Goal: Task Accomplishment & Management: Manage account settings

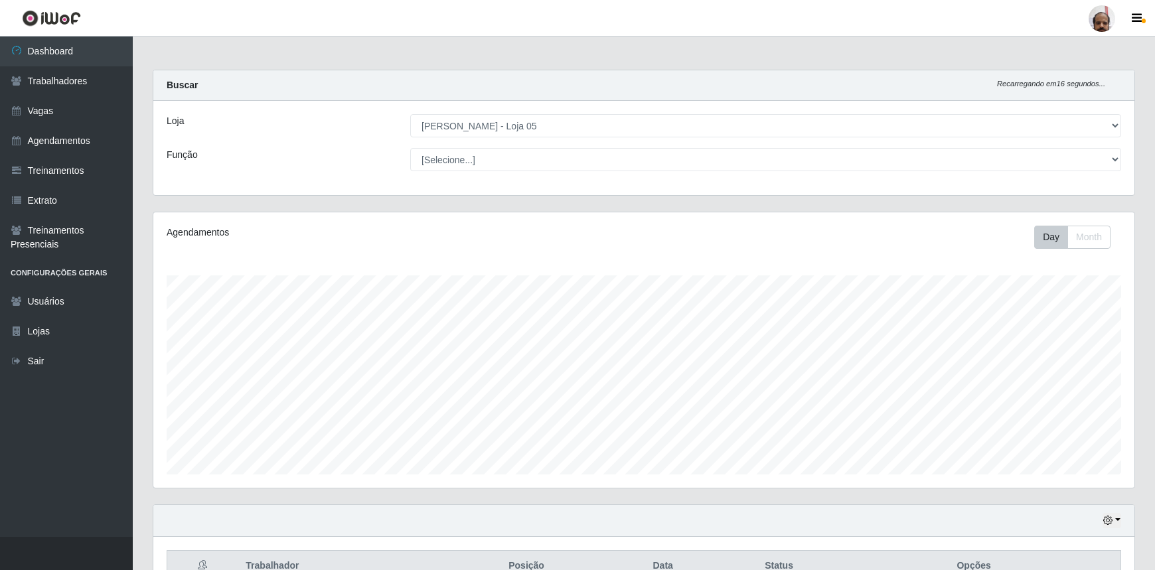
select select "252"
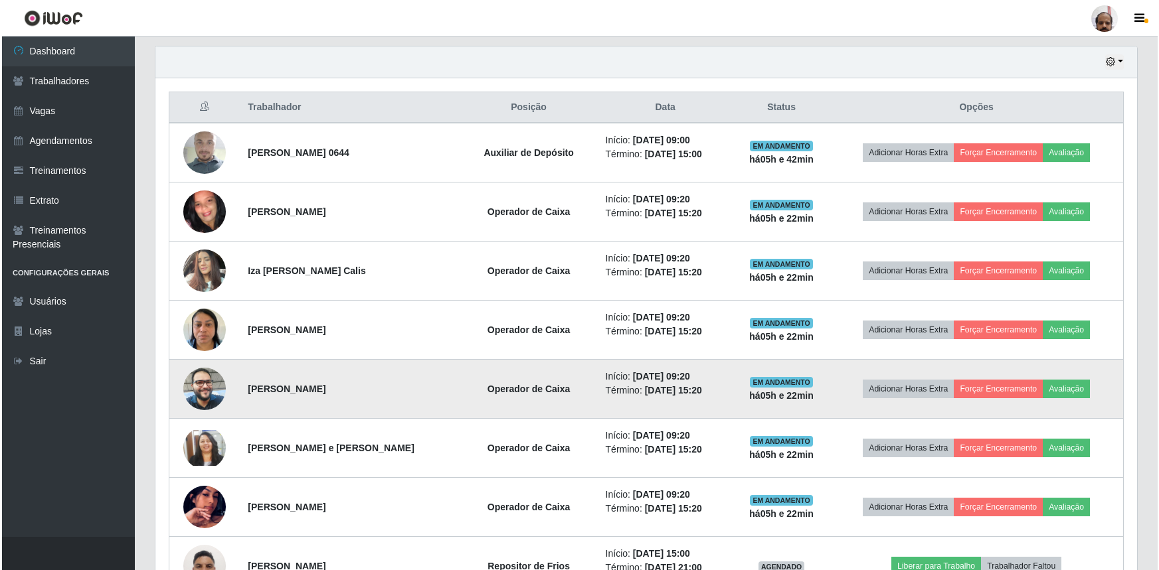
scroll to position [426, 0]
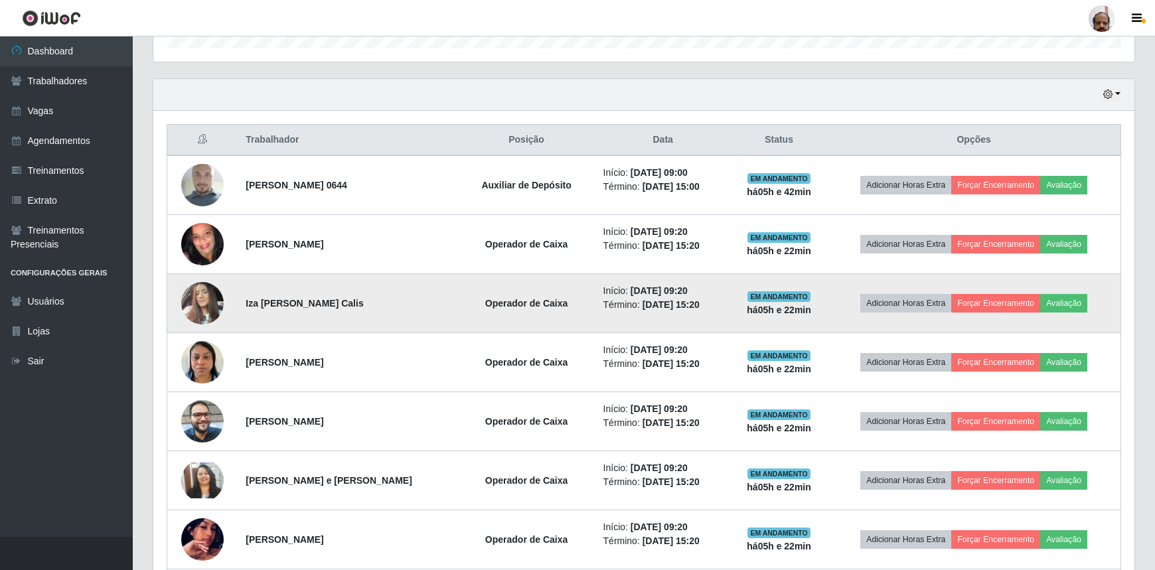
click at [208, 301] on img at bounding box center [202, 303] width 42 height 56
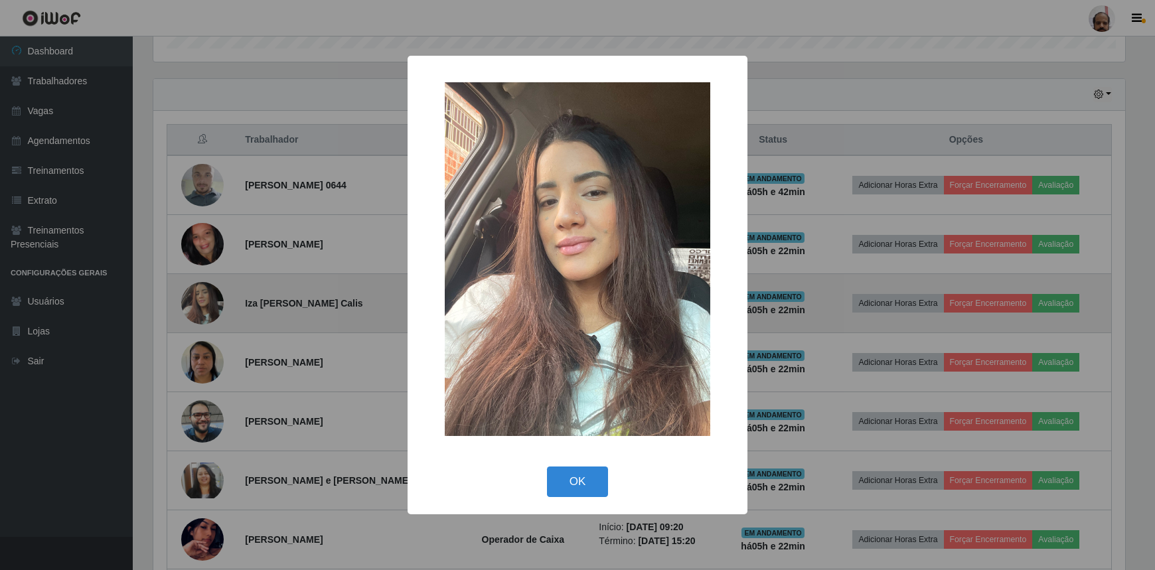
scroll to position [276, 975]
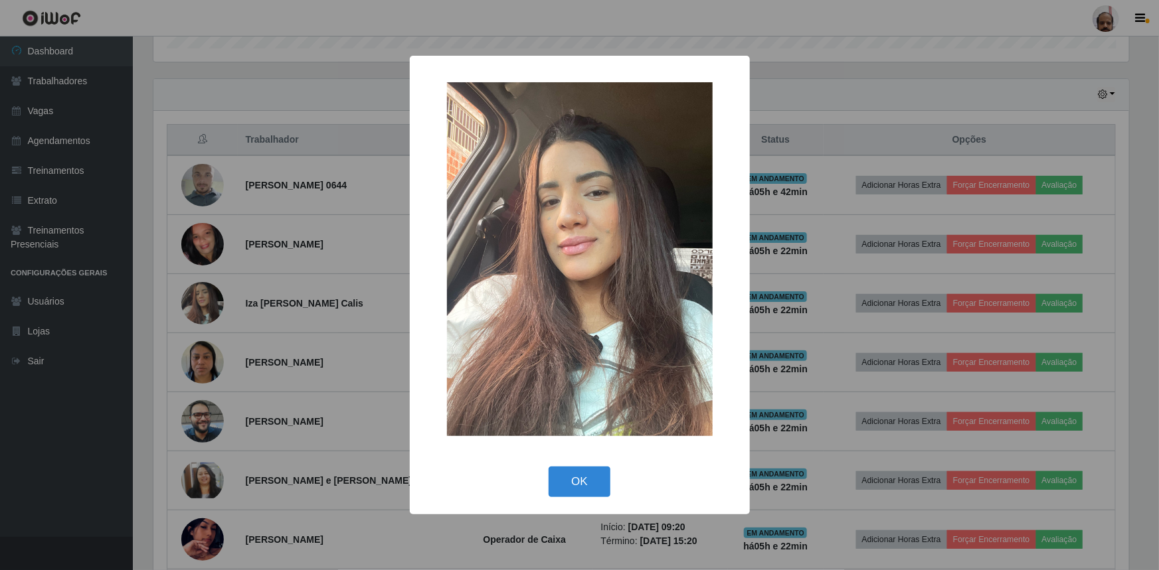
click at [209, 302] on div "× OK Cancel" at bounding box center [579, 285] width 1159 height 570
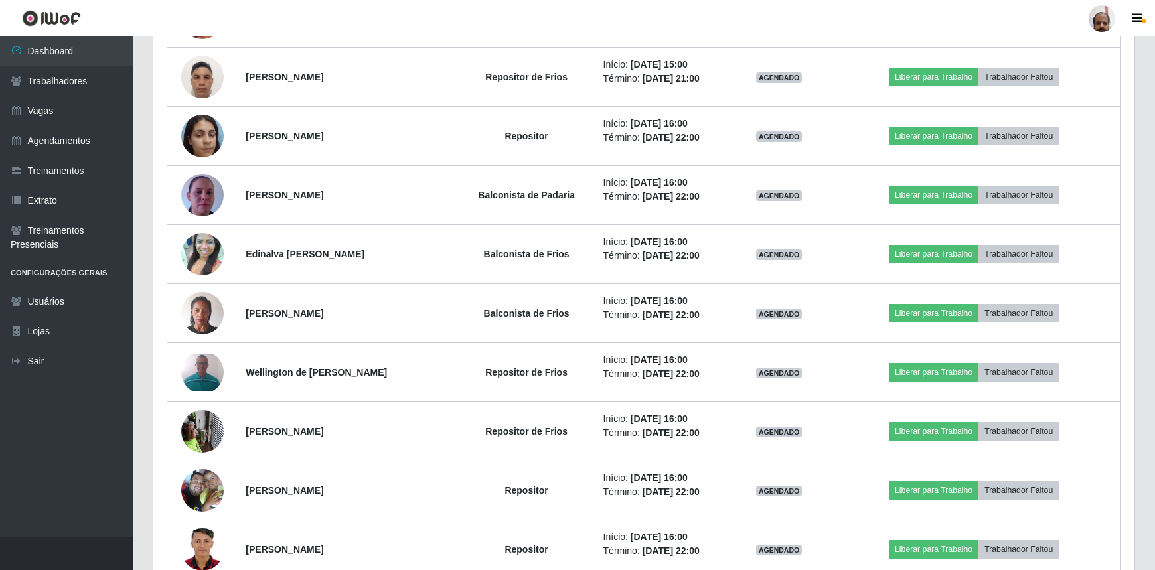
scroll to position [969, 0]
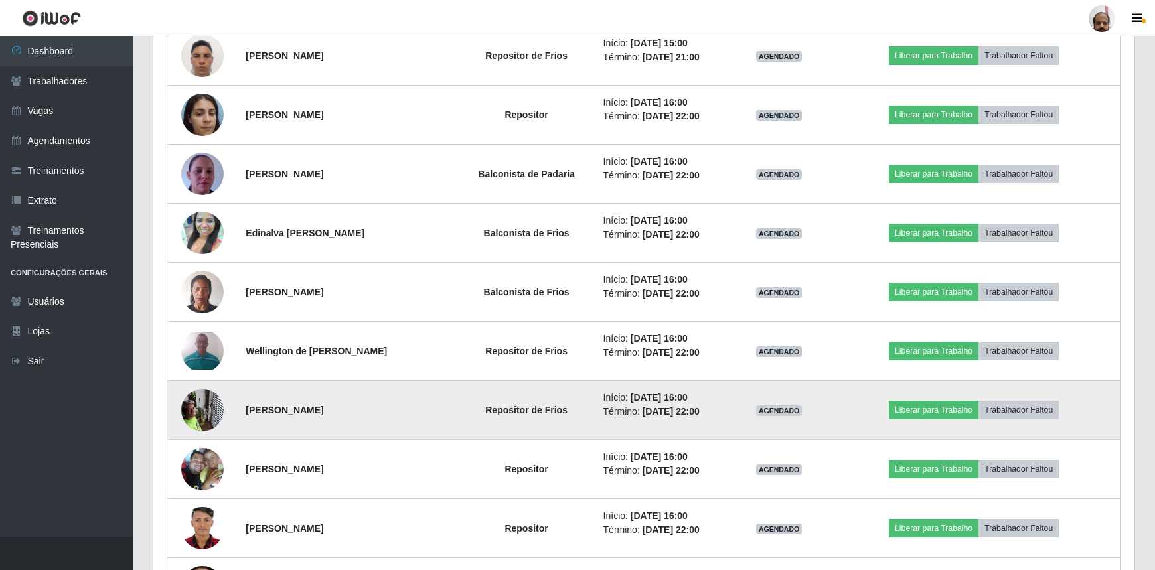
click at [210, 416] on img at bounding box center [202, 410] width 42 height 56
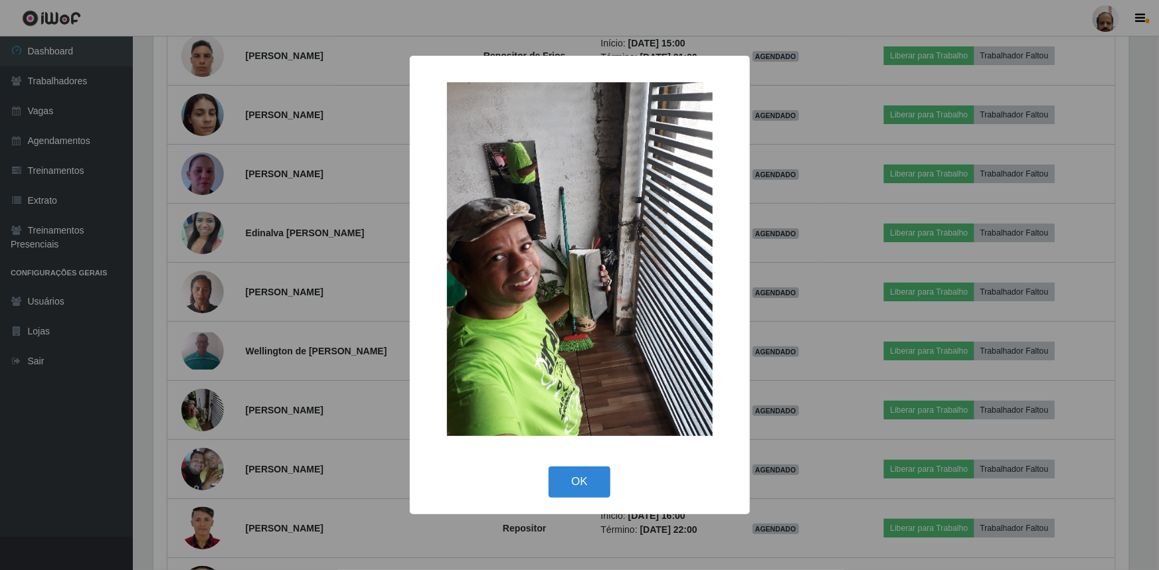
click at [204, 406] on div "× OK Cancel" at bounding box center [579, 285] width 1159 height 570
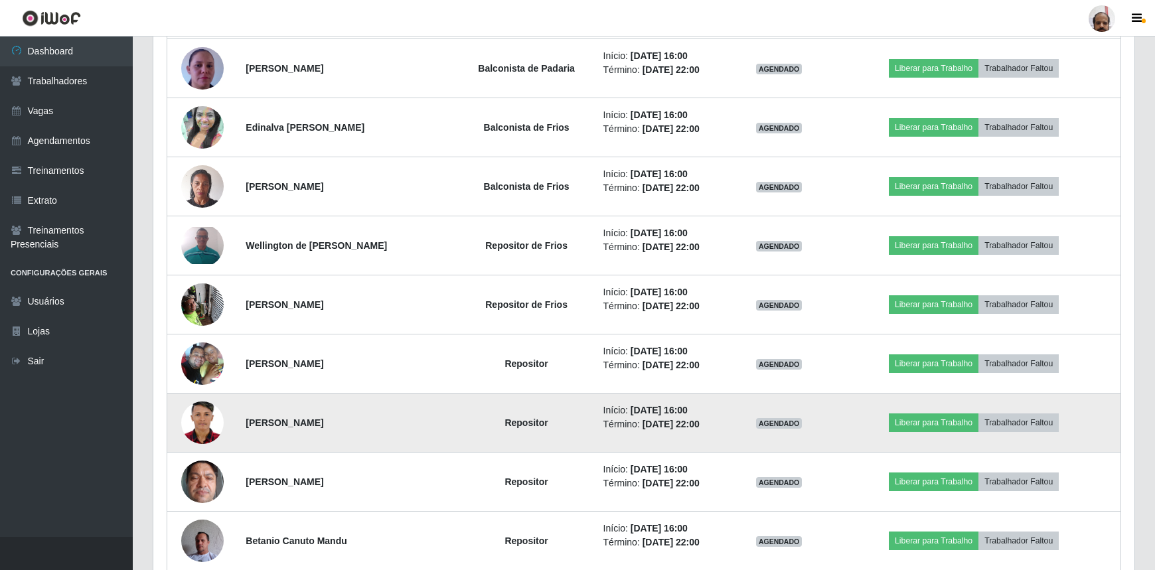
scroll to position [1090, 0]
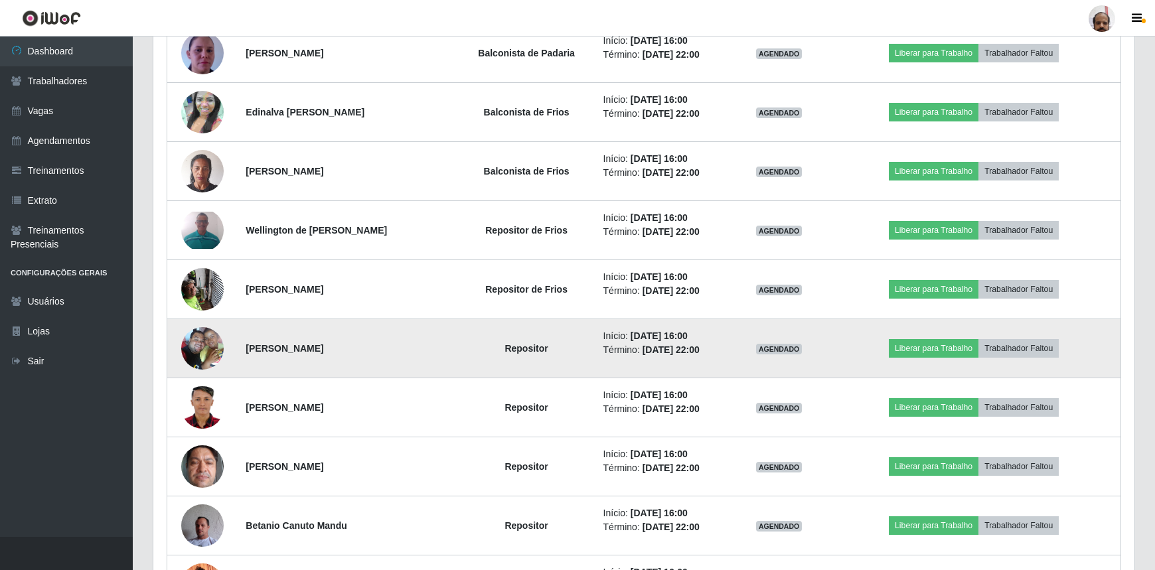
click at [193, 353] on img at bounding box center [202, 348] width 42 height 56
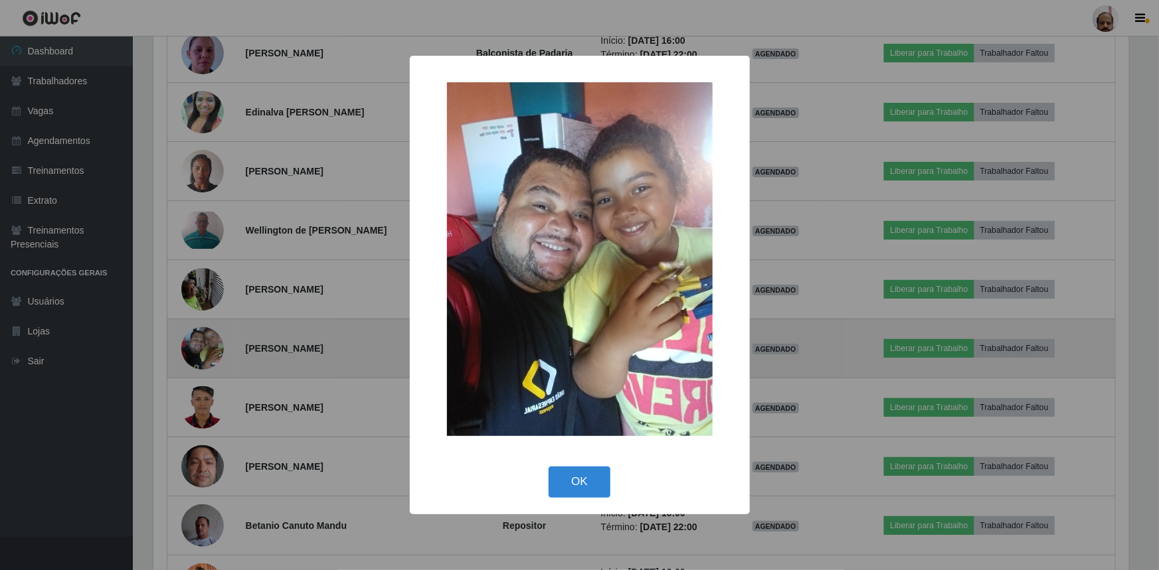
click at [193, 353] on div "× OK Cancel" at bounding box center [579, 285] width 1159 height 570
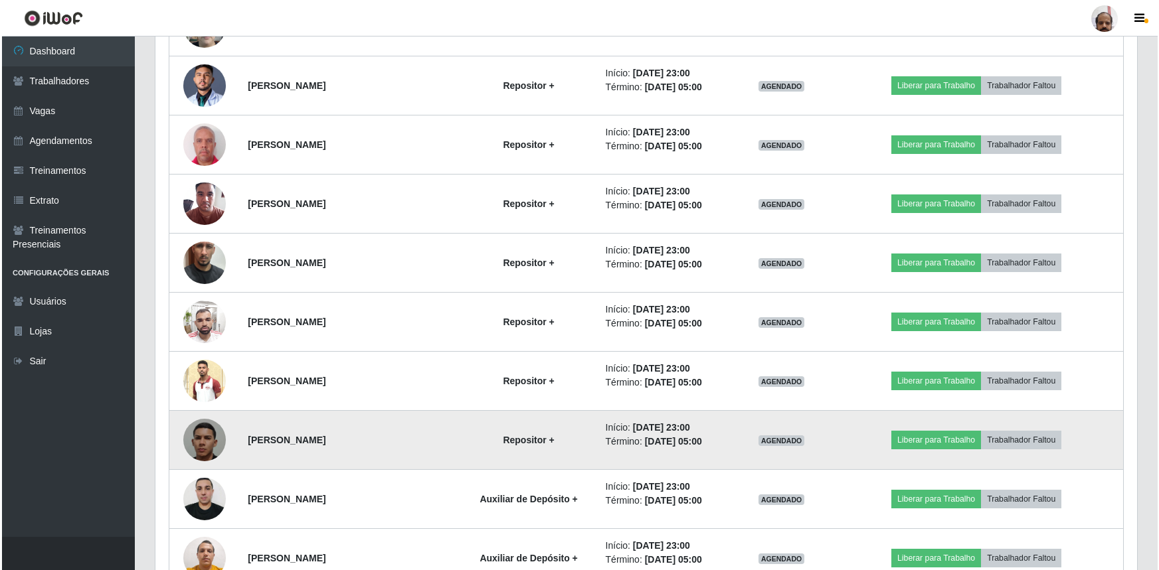
scroll to position [1633, 0]
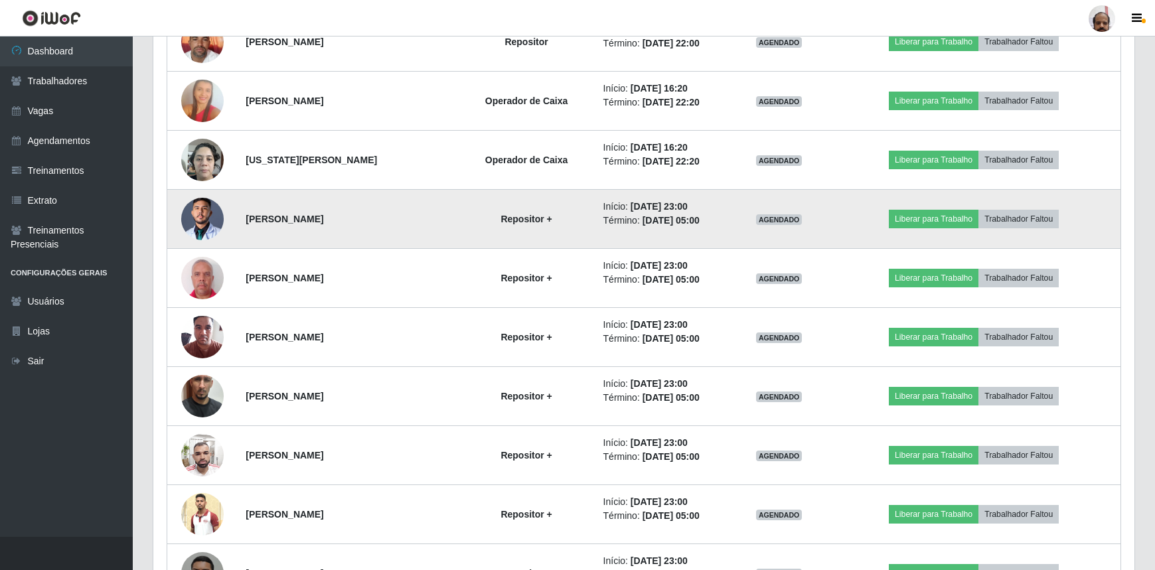
click at [199, 222] on img at bounding box center [202, 219] width 42 height 56
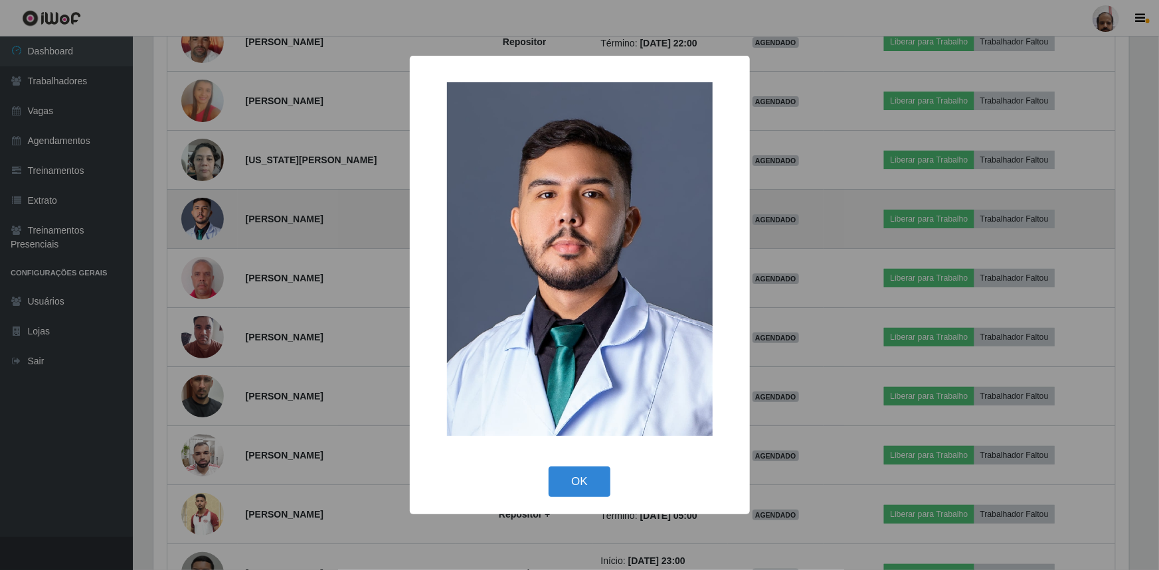
click at [199, 222] on div "× OK Cancel" at bounding box center [579, 285] width 1159 height 570
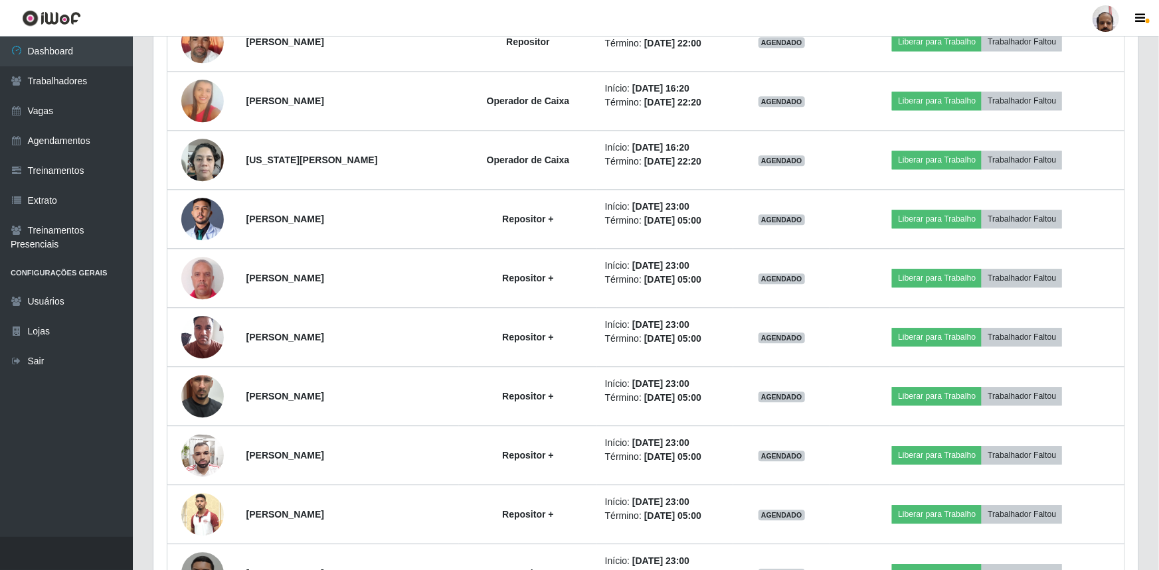
scroll to position [276, 981]
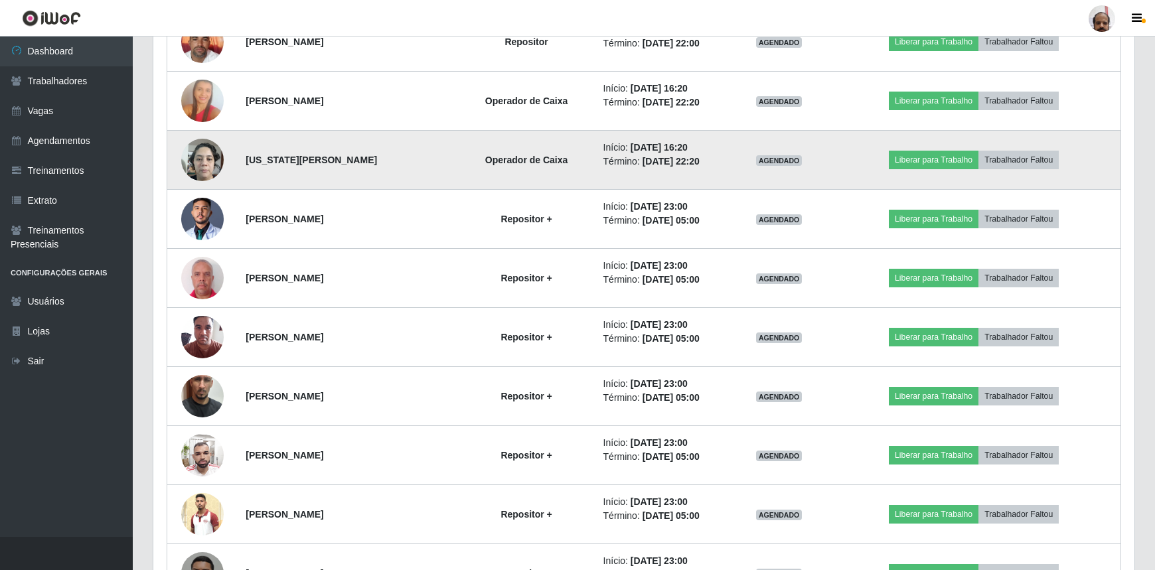
click at [197, 157] on img at bounding box center [202, 159] width 42 height 56
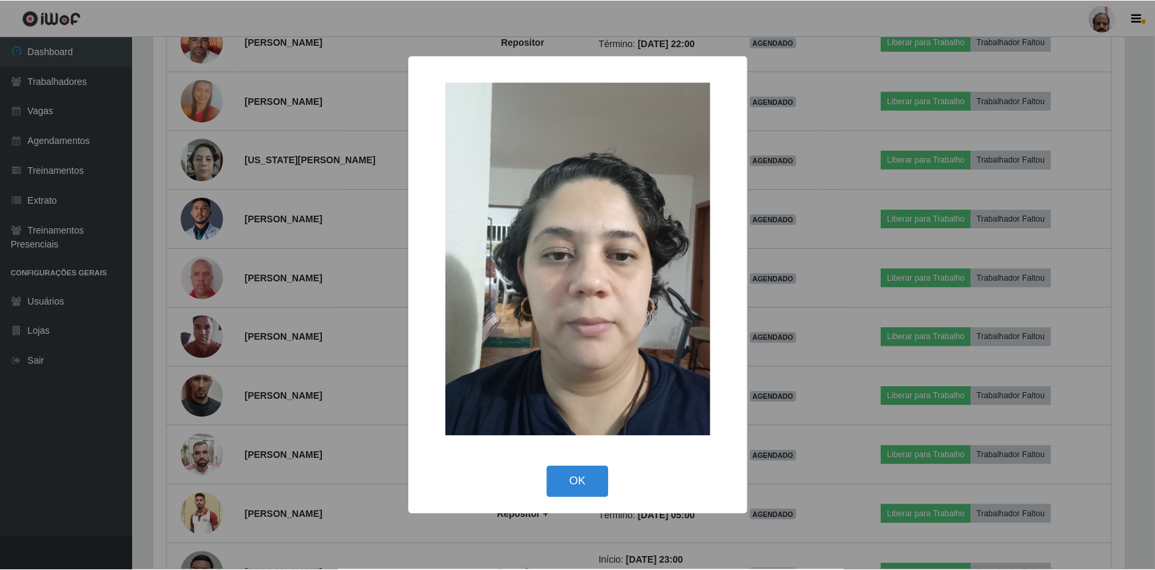
scroll to position [276, 975]
click at [197, 158] on div "× OK Cancel" at bounding box center [579, 285] width 1159 height 570
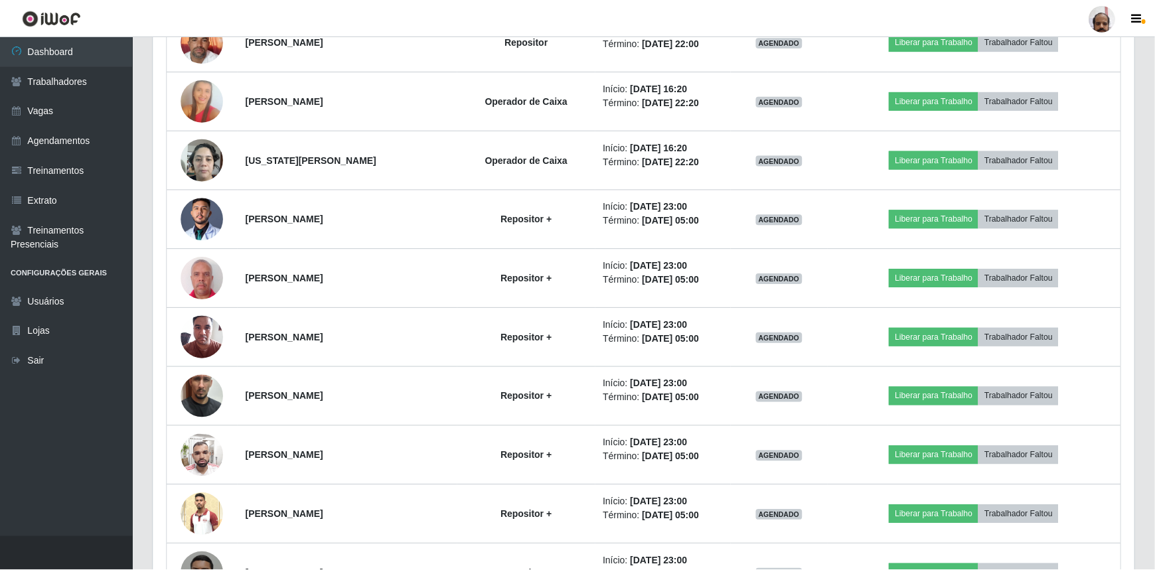
scroll to position [276, 981]
click at [197, 159] on img at bounding box center [202, 159] width 42 height 56
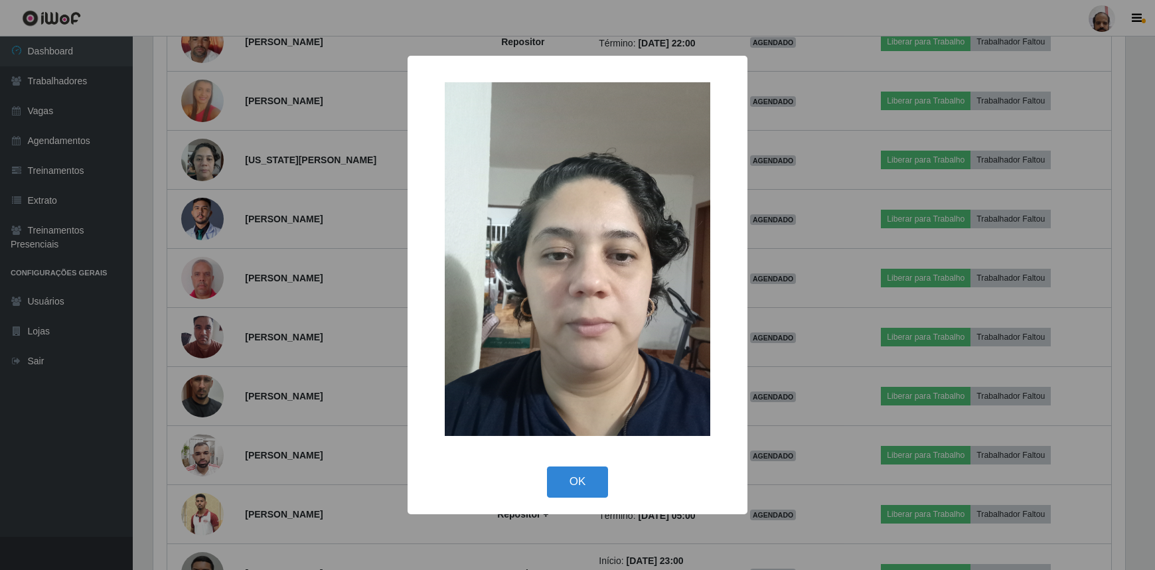
scroll to position [276, 975]
click at [199, 161] on div "× OK Cancel" at bounding box center [579, 285] width 1159 height 570
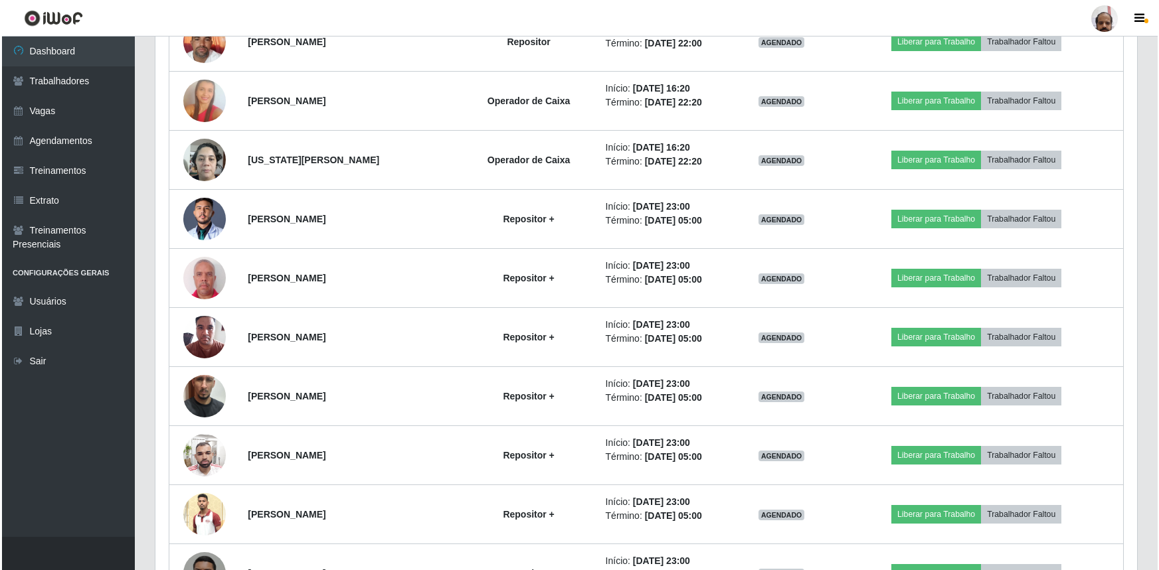
scroll to position [0, 0]
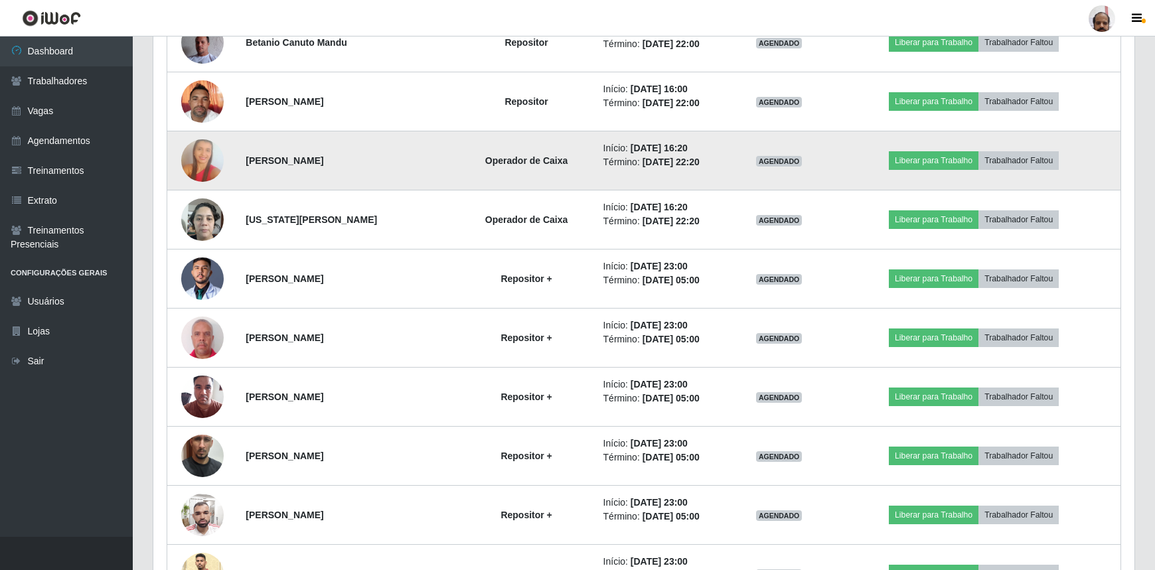
click at [195, 165] on img at bounding box center [202, 161] width 42 height 64
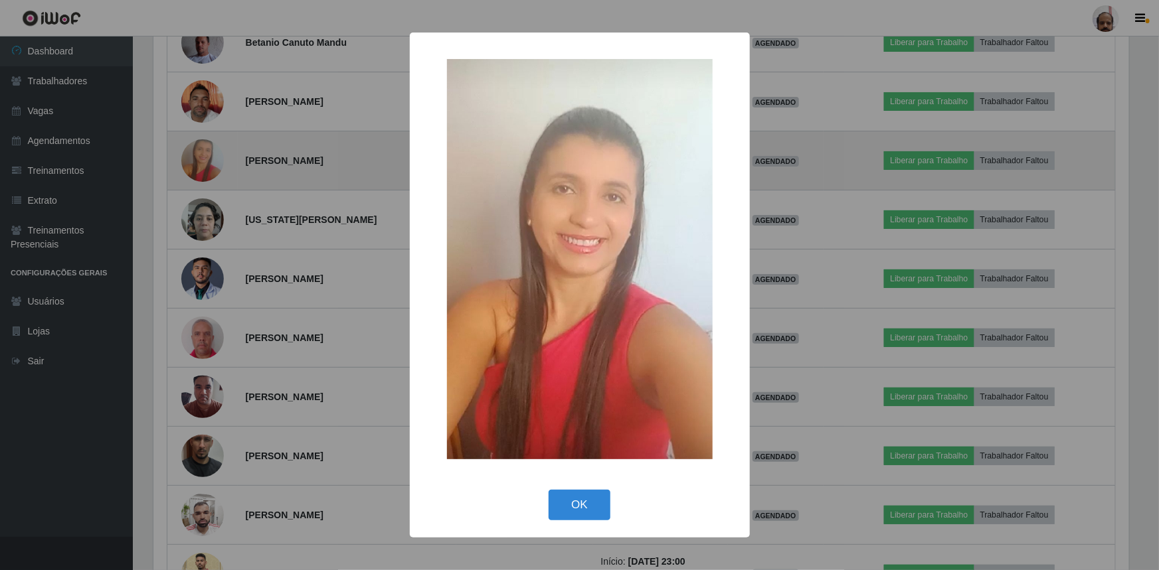
click at [193, 165] on div "× OK Cancel" at bounding box center [579, 285] width 1159 height 570
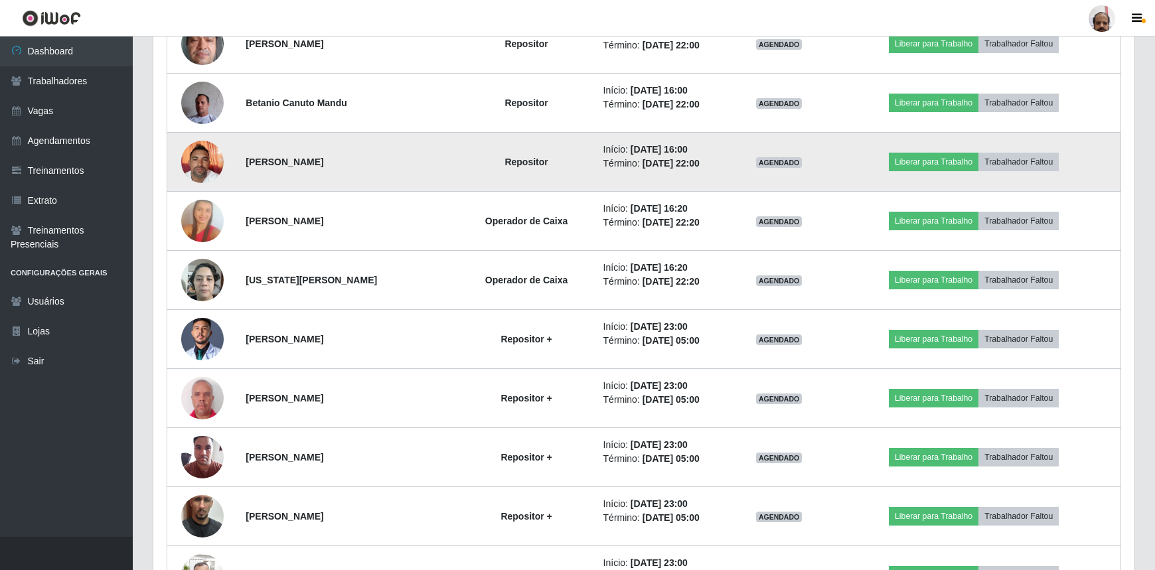
click at [198, 157] on img at bounding box center [202, 161] width 42 height 56
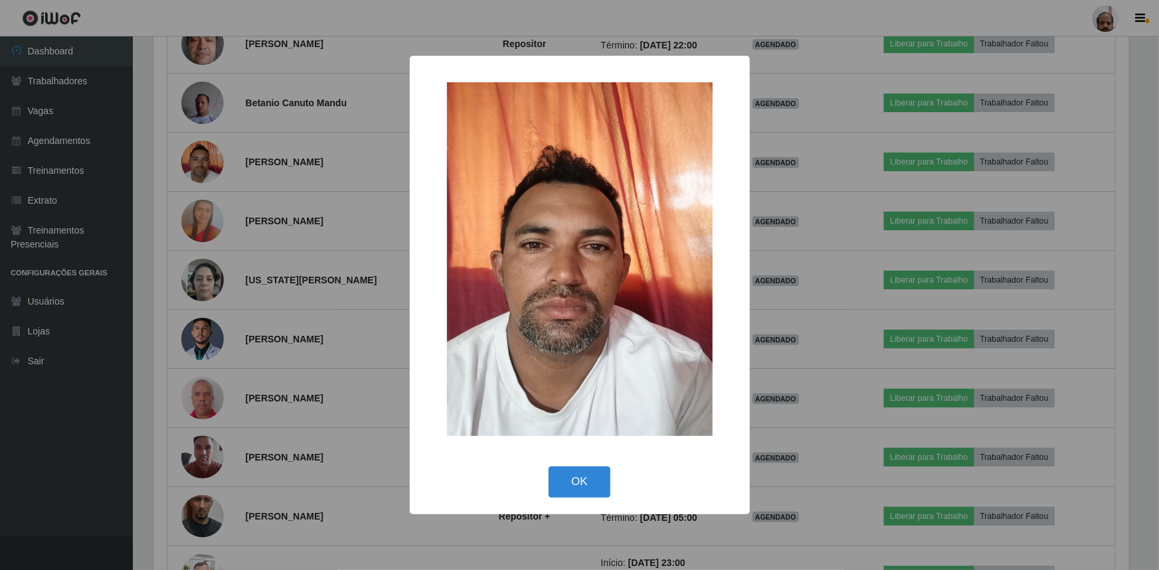
click at [199, 157] on div "× OK Cancel" at bounding box center [579, 285] width 1159 height 570
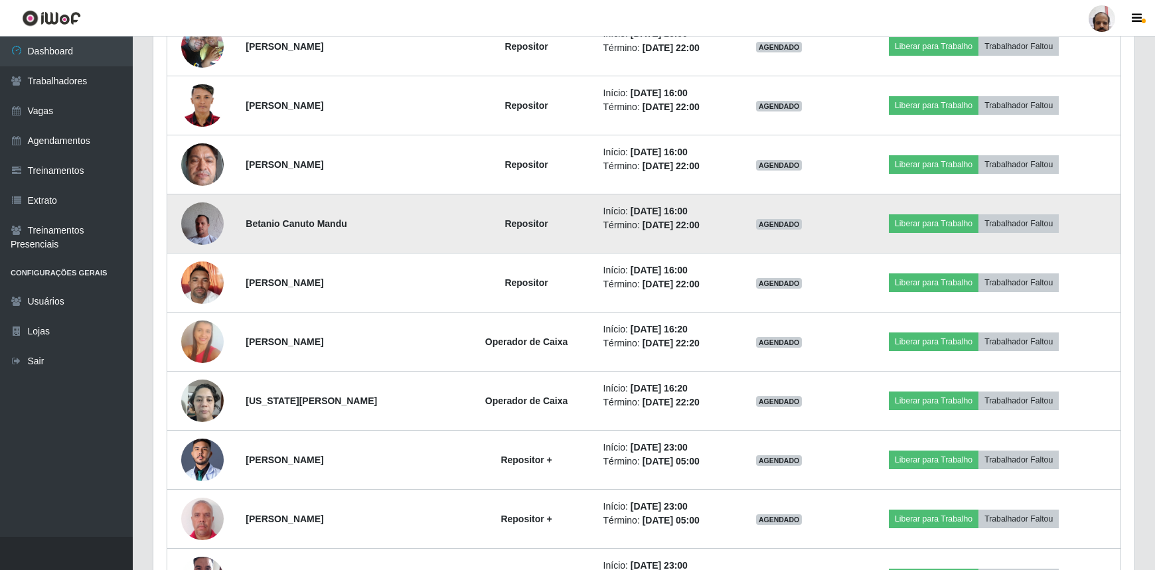
click at [198, 216] on img at bounding box center [202, 223] width 42 height 56
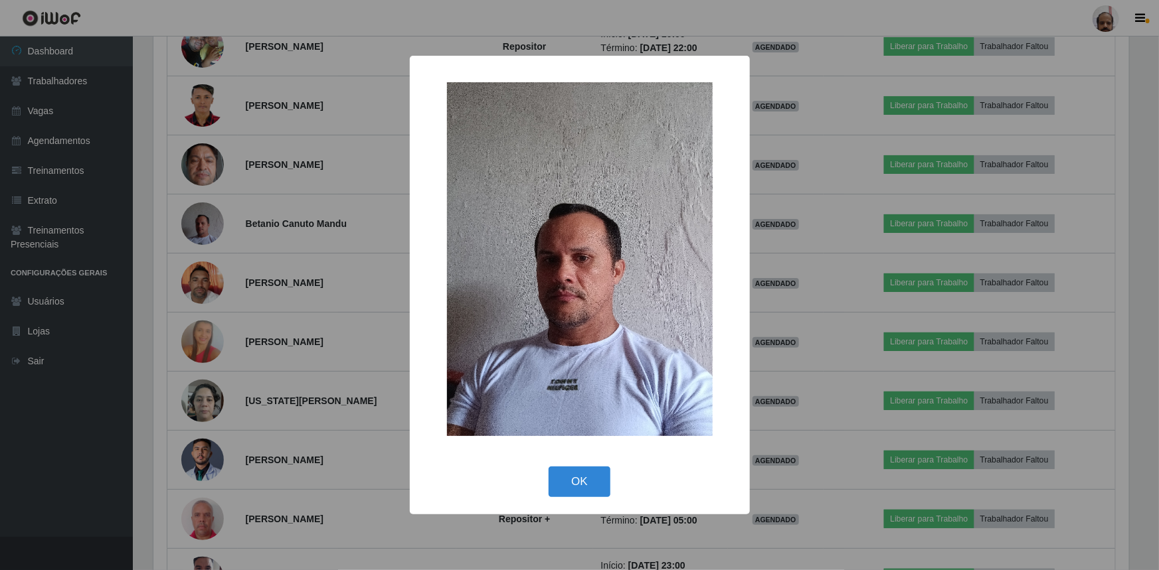
click at [199, 219] on div "× OK Cancel" at bounding box center [579, 285] width 1159 height 570
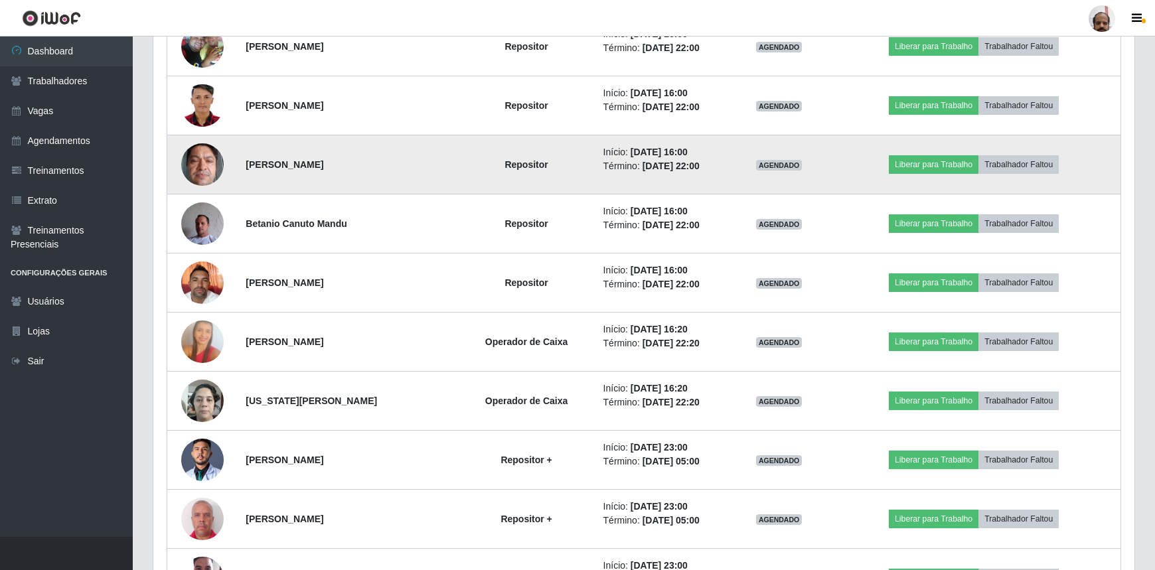
click at [197, 170] on img at bounding box center [202, 164] width 42 height 56
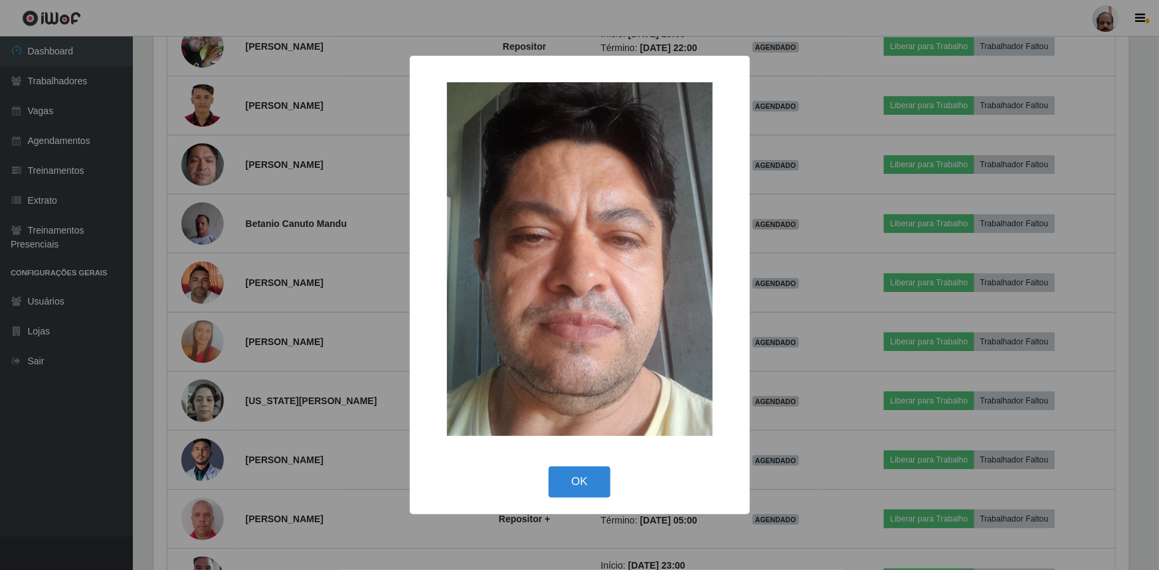
click at [199, 171] on div "× OK Cancel" at bounding box center [579, 285] width 1159 height 570
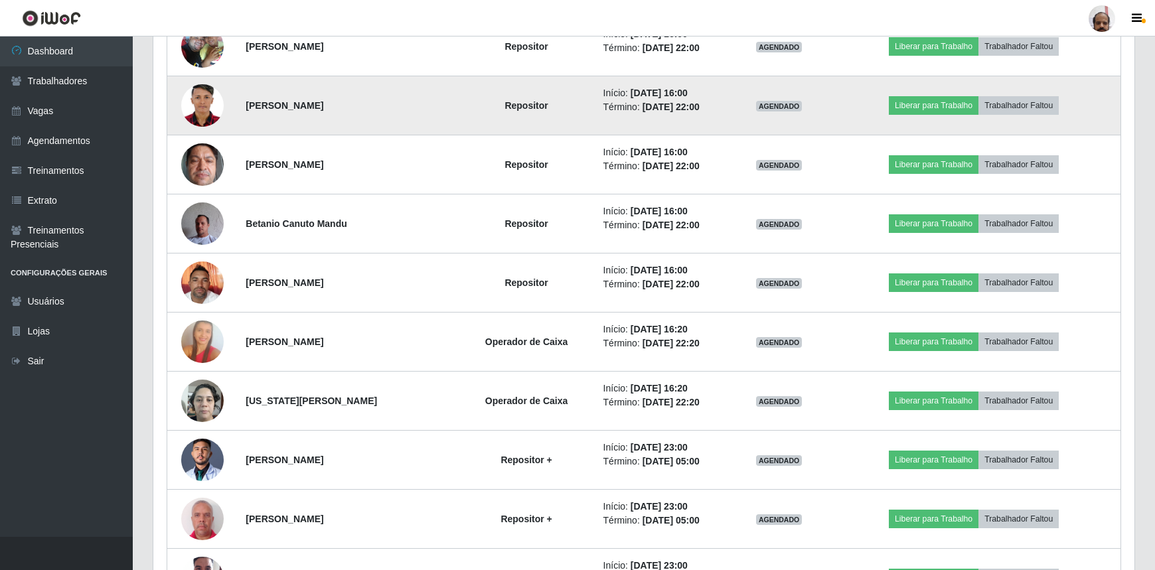
click at [204, 118] on img at bounding box center [202, 106] width 42 height 60
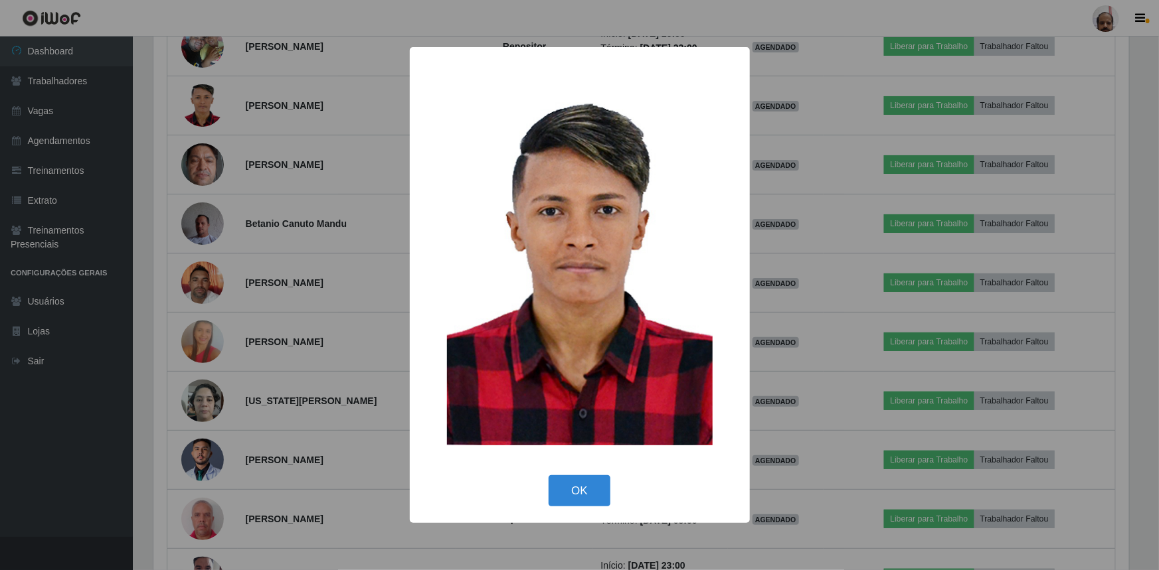
click at [210, 120] on div "× OK Cancel" at bounding box center [579, 285] width 1159 height 570
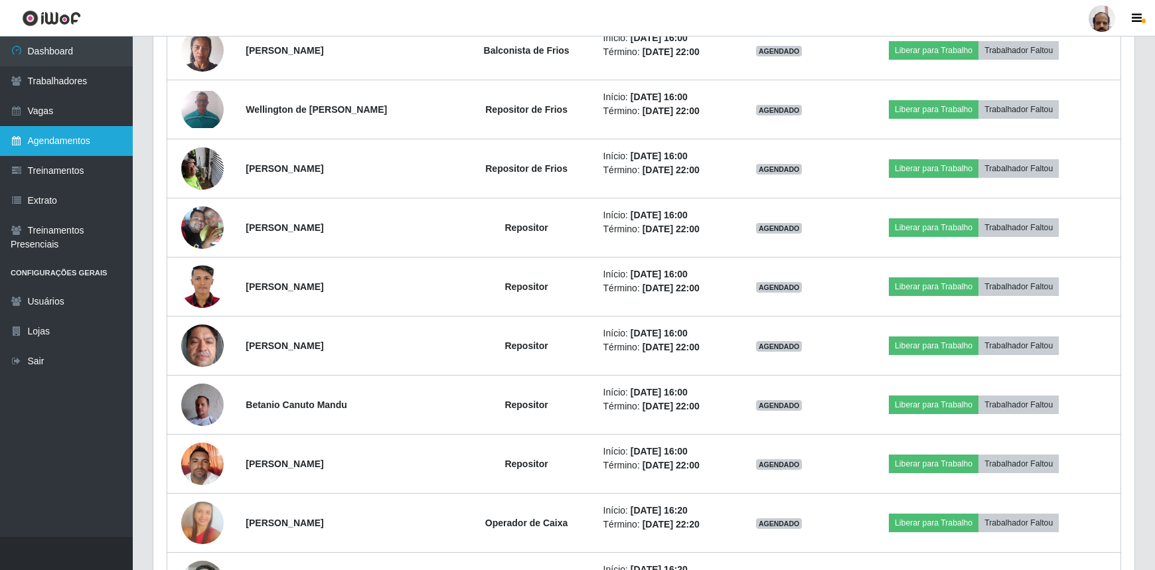
click at [91, 139] on link "Agendamentos" at bounding box center [66, 141] width 133 height 30
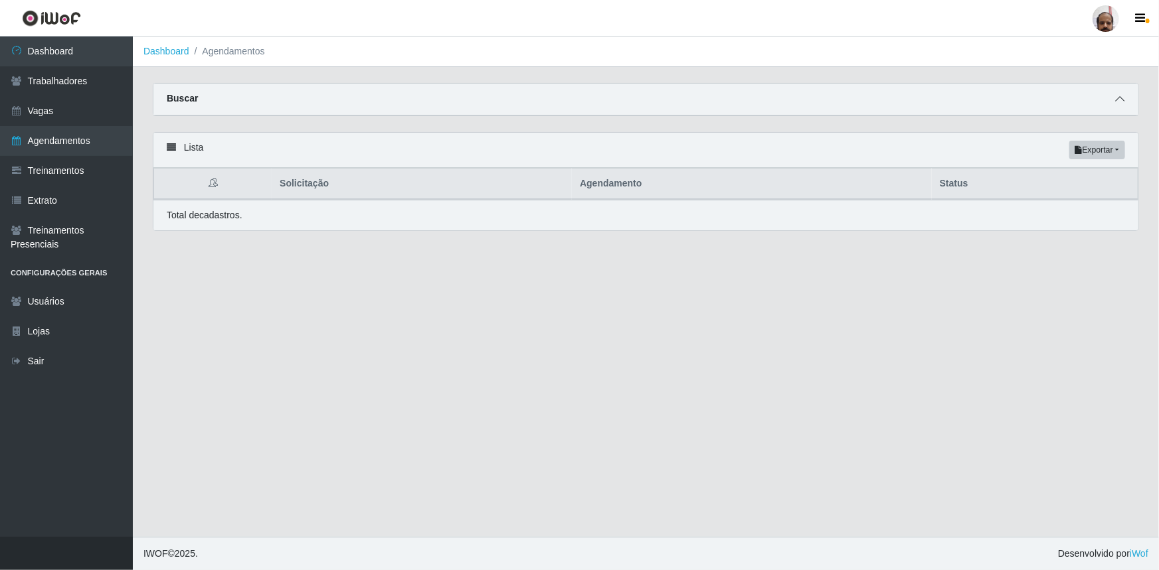
click at [1117, 104] on icon at bounding box center [1119, 98] width 9 height 9
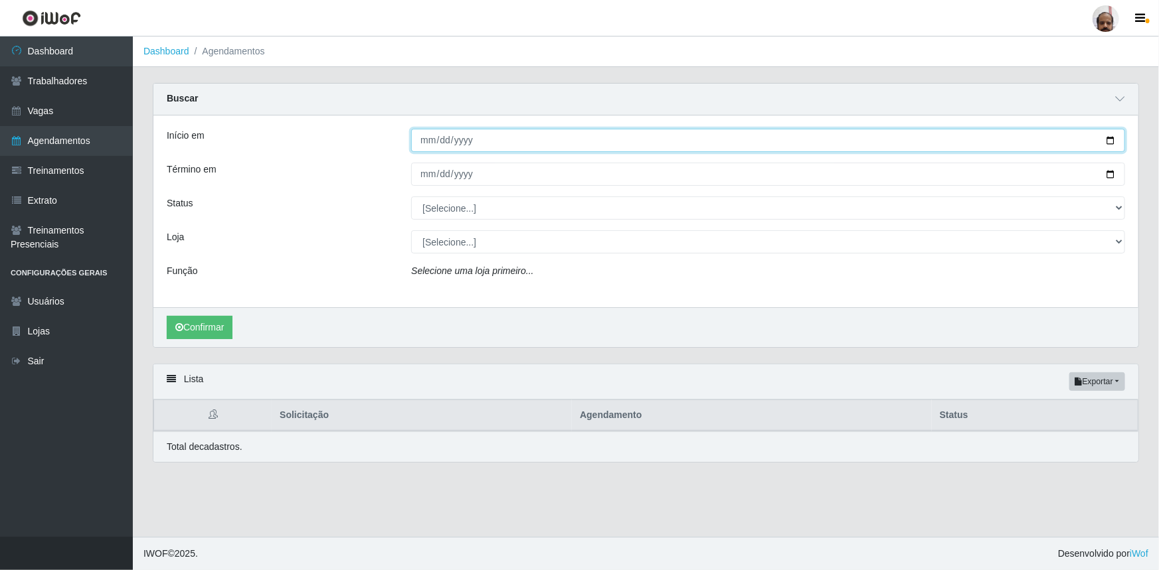
click at [1109, 141] on input "Início em" at bounding box center [768, 140] width 714 height 23
type input "[DATE]"
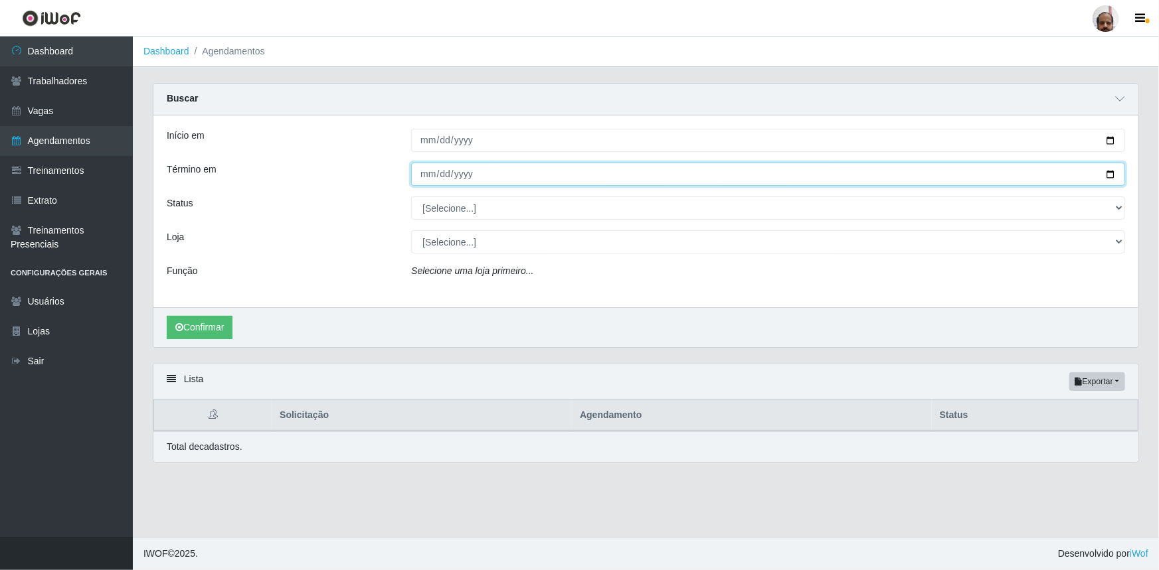
click at [1107, 176] on input "Término em" at bounding box center [768, 174] width 714 height 23
type input "[DATE]"
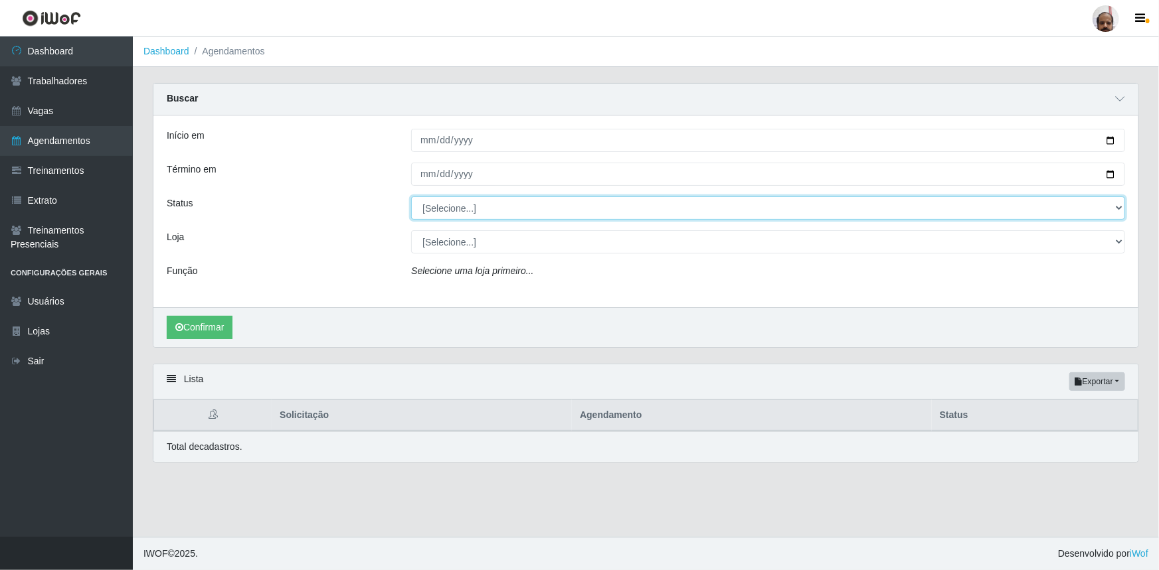
click at [1117, 212] on select "[Selecione...] AGENDADO AGUARDANDO LIBERAR EM ANDAMENTO EM REVISÃO FINALIZADO C…" at bounding box center [768, 208] width 714 height 23
select select "AGENDADO"
click at [411, 197] on select "[Selecione...] AGENDADO AGUARDANDO LIBERAR EM ANDAMENTO EM REVISÃO FINALIZADO C…" at bounding box center [768, 208] width 714 height 23
click at [1120, 240] on select "[Selecione...] Mar Vermelho - Loja 05" at bounding box center [768, 241] width 714 height 23
select select "252"
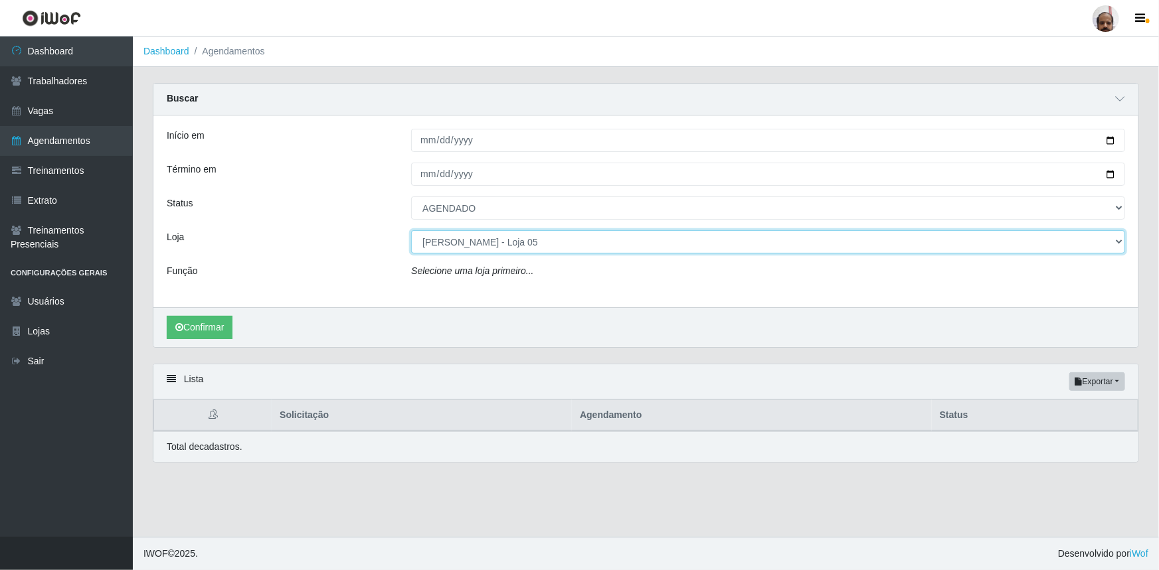
click at [411, 230] on select "[Selecione...] Mar Vermelho - Loja 05" at bounding box center [768, 241] width 714 height 23
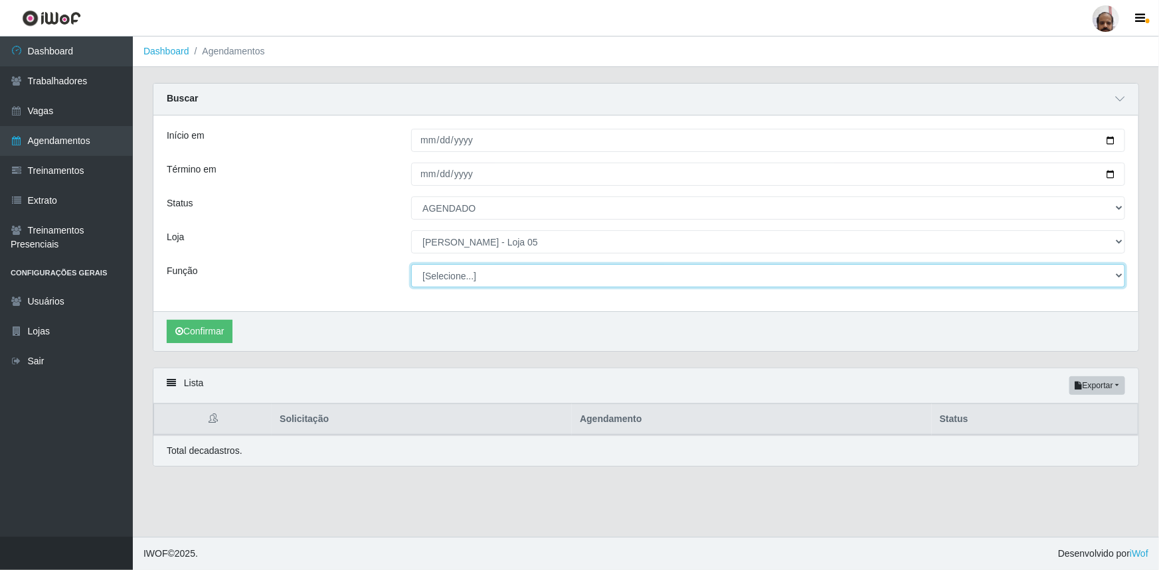
drag, startPoint x: 1117, startPoint y: 275, endPoint x: 1078, endPoint y: 283, distance: 40.1
click at [1117, 275] on select "[Selecione...] ASG ASG + ASG ++ Auxiliar de Depósito Auxiliar de Depósito + Aux…" at bounding box center [768, 275] width 714 height 23
click at [411, 264] on select "[Selecione...] ASG ASG + ASG ++ Auxiliar de Depósito Auxiliar de Depósito + Aux…" at bounding box center [768, 275] width 714 height 23
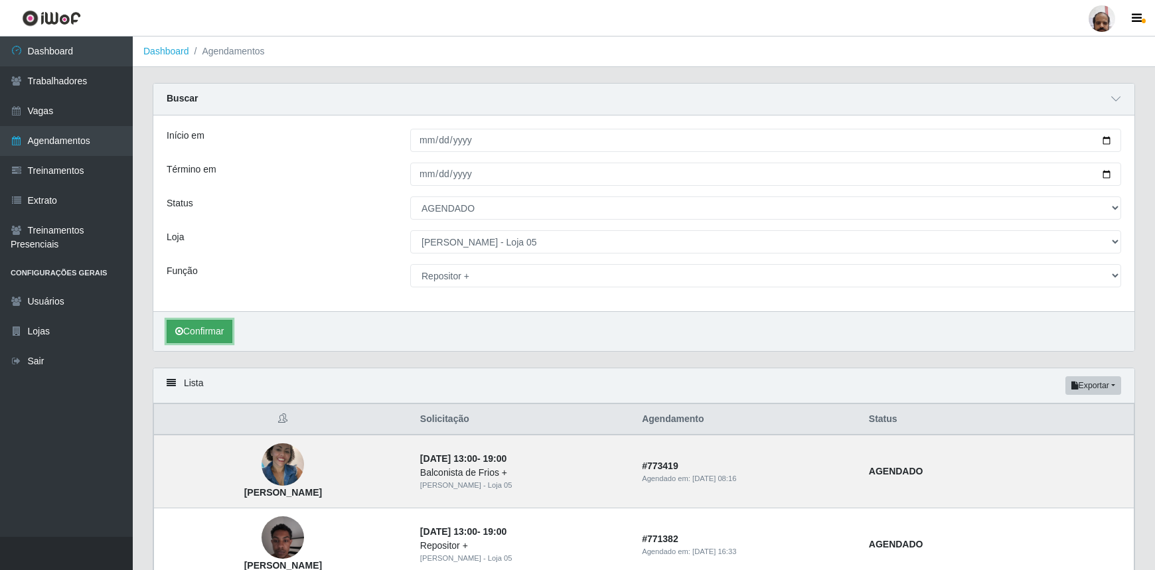
click at [220, 335] on button "Confirmar" at bounding box center [200, 331] width 66 height 23
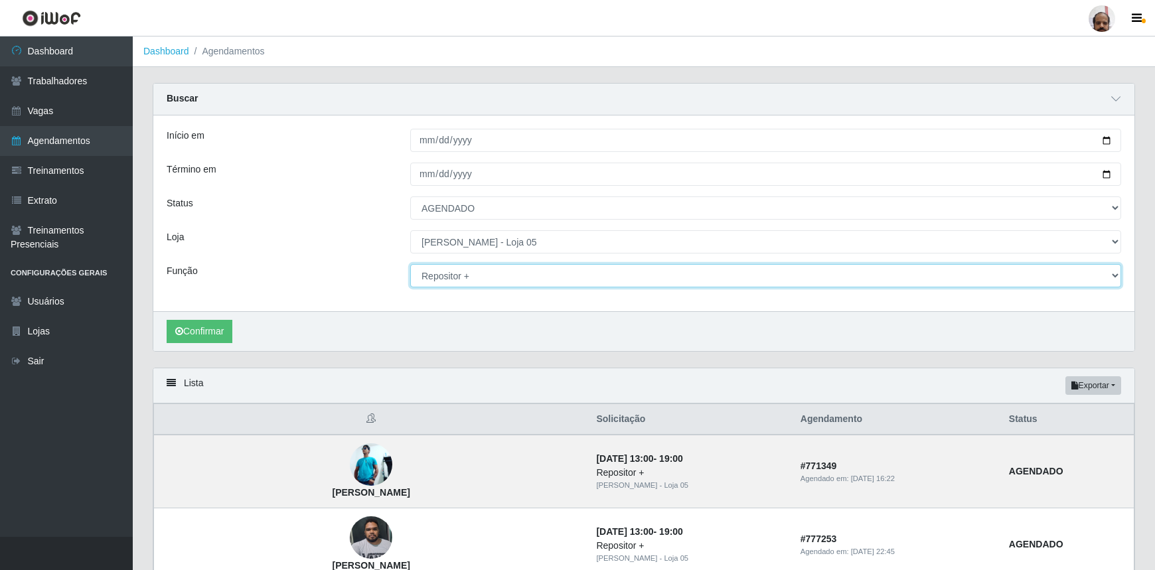
click at [1118, 278] on select "[Selecione...] ASG ASG + ASG ++ Auxiliar de Depósito Auxiliar de Depósito + Aux…" at bounding box center [765, 275] width 711 height 23
select select "104"
click at [410, 264] on select "[Selecione...] ASG ASG + ASG ++ Auxiliar de Depósito Auxiliar de Depósito + Aux…" at bounding box center [765, 275] width 711 height 23
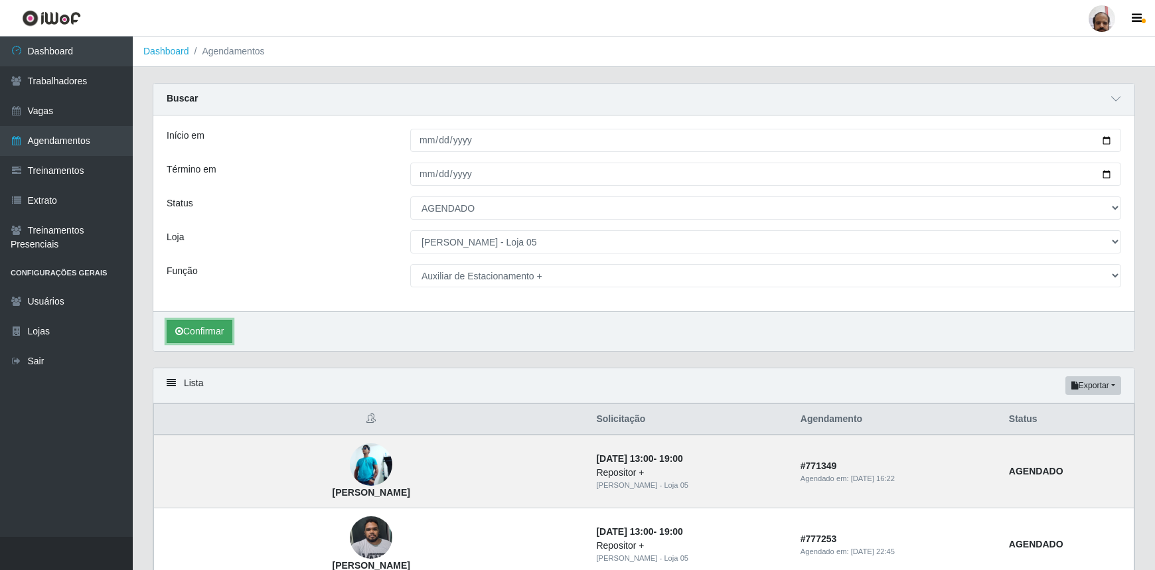
click at [213, 335] on button "Confirmar" at bounding box center [200, 331] width 66 height 23
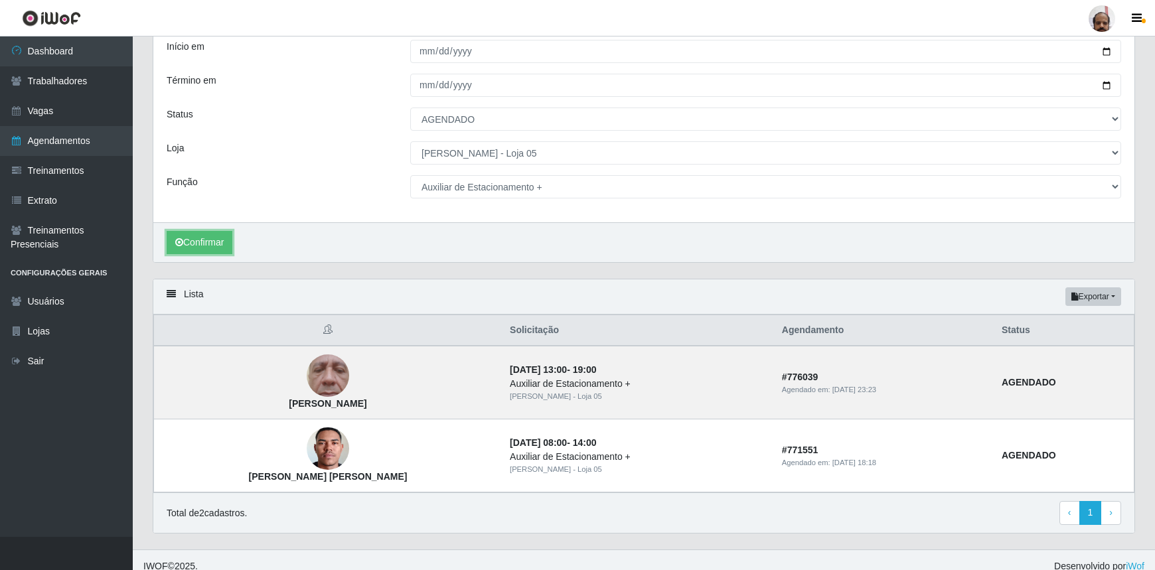
scroll to position [100, 0]
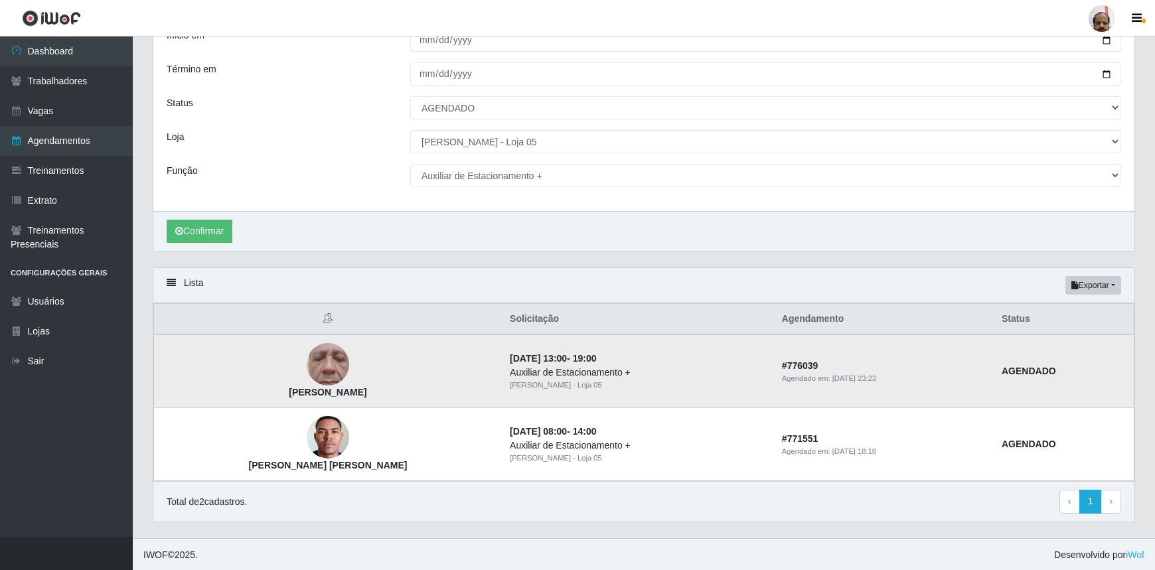
click at [315, 366] on img at bounding box center [328, 364] width 42 height 94
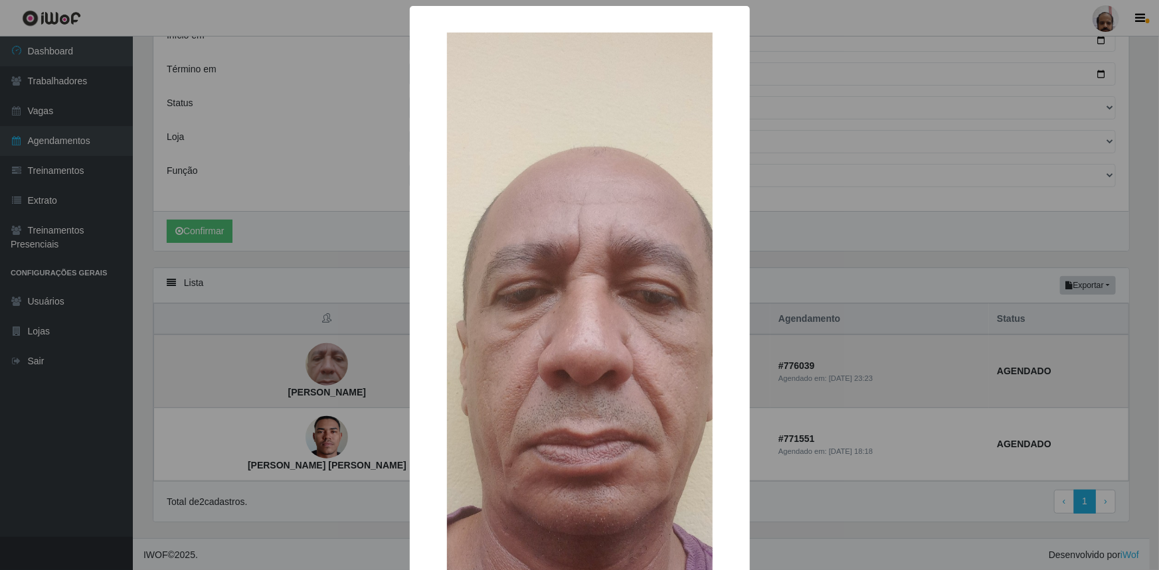
click at [314, 366] on div "× [PERSON_NAME] OK Cancel" at bounding box center [579, 285] width 1159 height 570
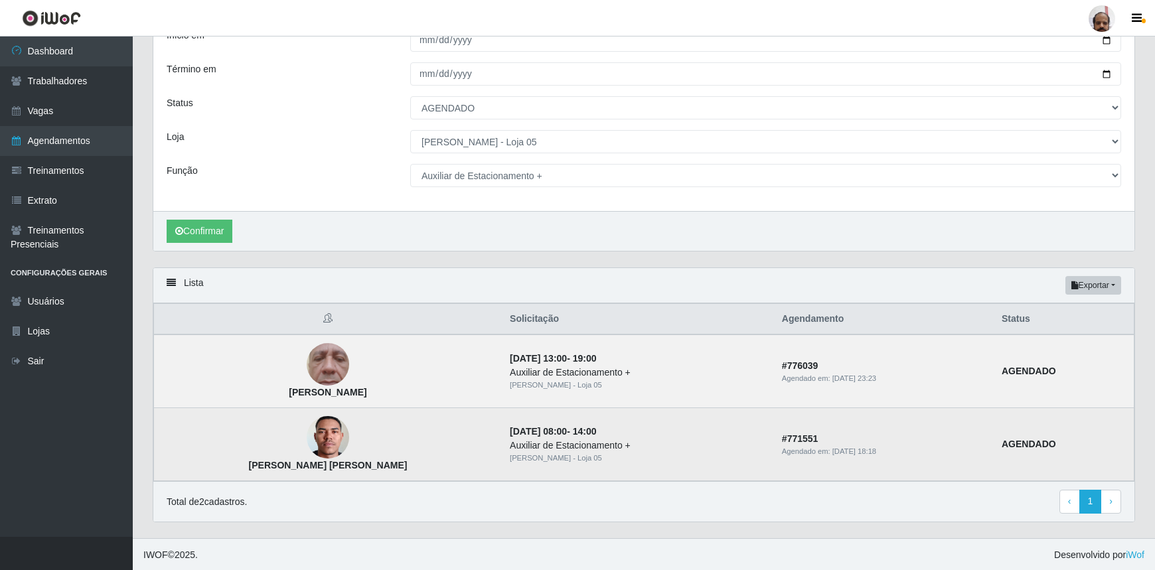
click at [335, 447] on img at bounding box center [328, 437] width 42 height 94
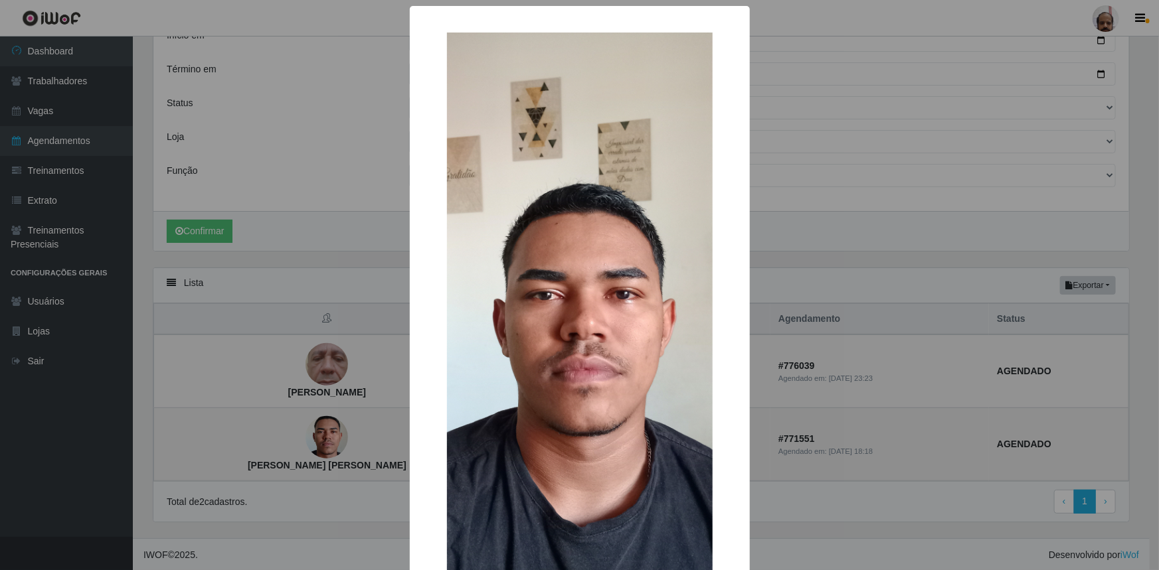
click at [335, 447] on div "× [PERSON_NAME] [PERSON_NAME] OK Cancel" at bounding box center [579, 285] width 1159 height 570
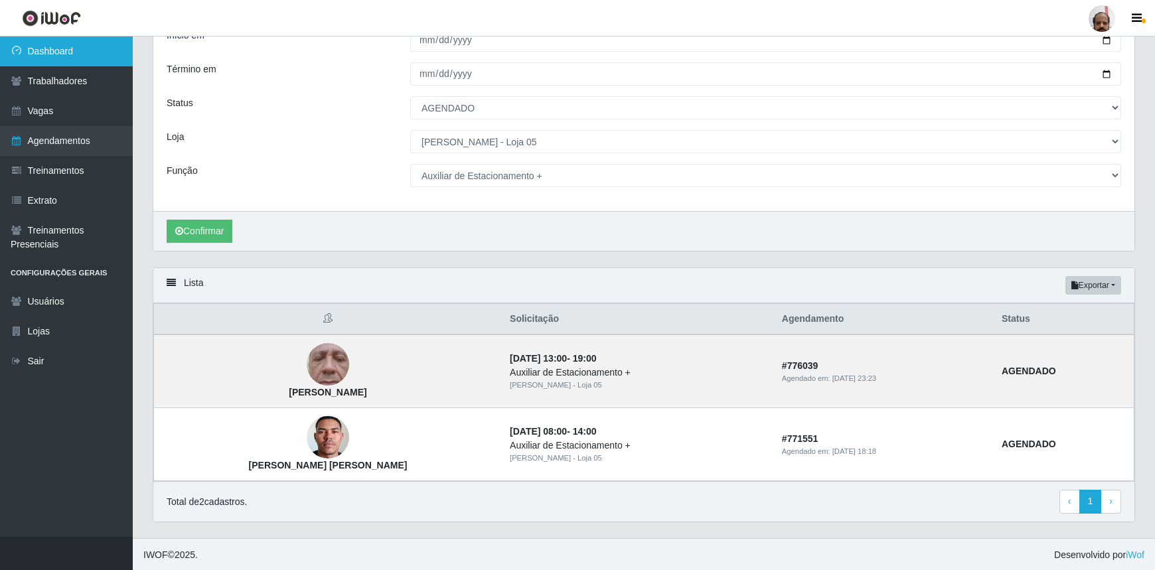
click at [42, 58] on link "Dashboard" at bounding box center [66, 52] width 133 height 30
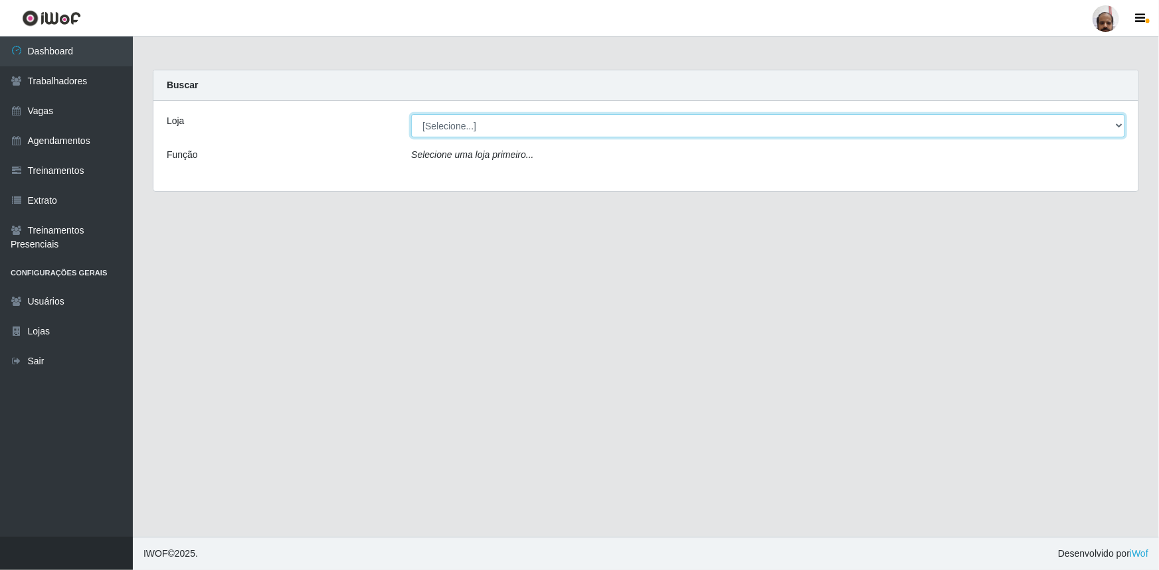
drag, startPoint x: 1122, startPoint y: 129, endPoint x: 1114, endPoint y: 129, distance: 8.0
click at [1122, 129] on select "[Selecione...] Mar Vermelho - Loja 05" at bounding box center [768, 125] width 714 height 23
select select "252"
click at [411, 114] on select "[Selecione...] Mar Vermelho - Loja 05" at bounding box center [768, 125] width 714 height 23
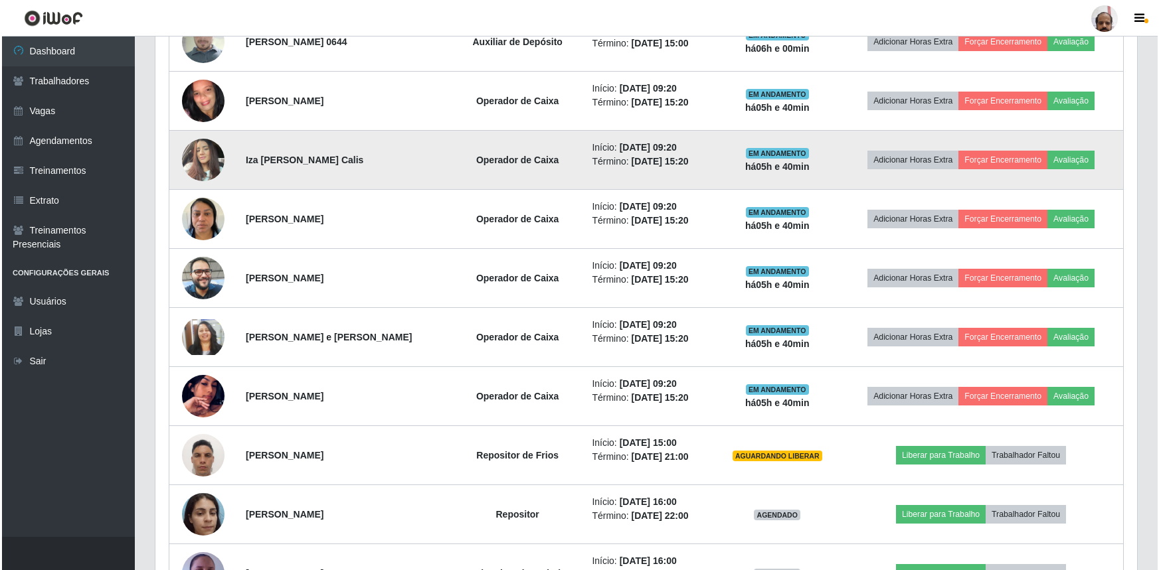
scroll to position [603, 0]
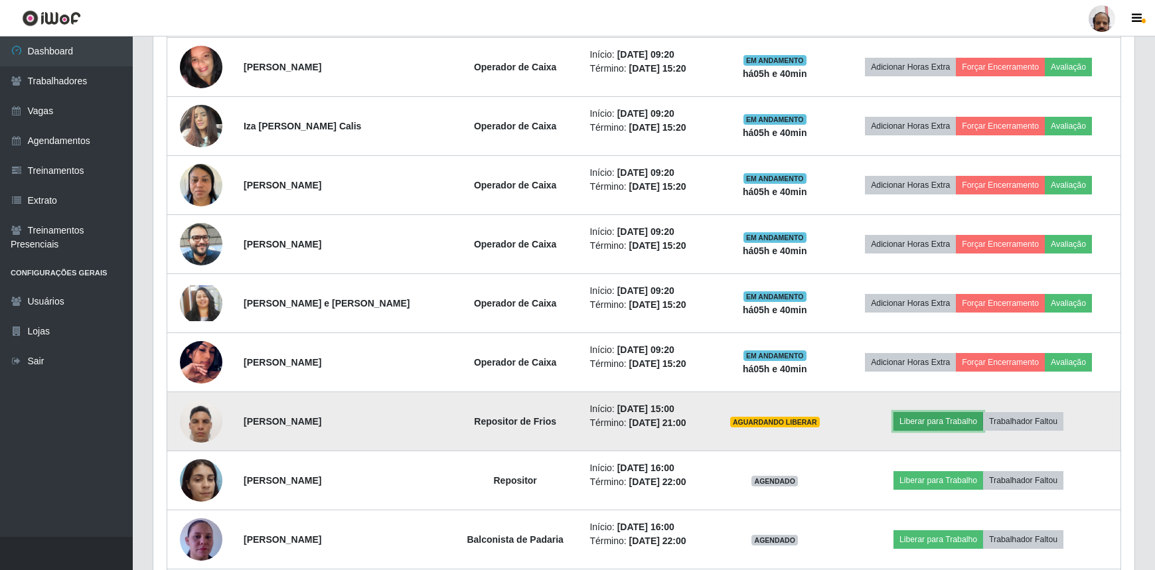
click at [939, 418] on button "Liberar para Trabalho" at bounding box center [939, 421] width 90 height 19
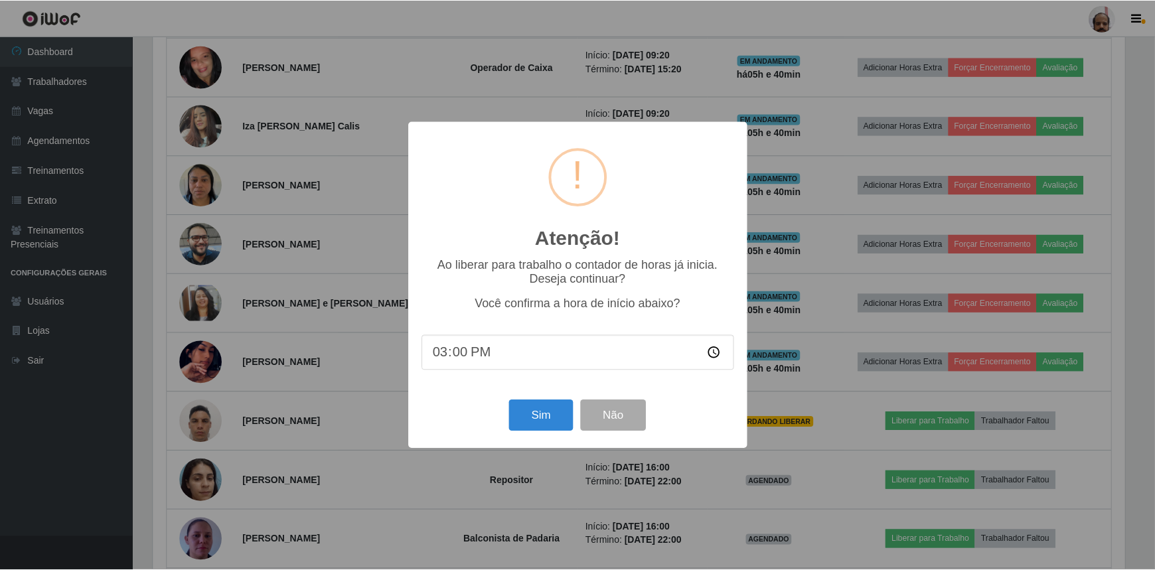
scroll to position [276, 975]
click at [554, 418] on button "Sim" at bounding box center [543, 415] width 64 height 31
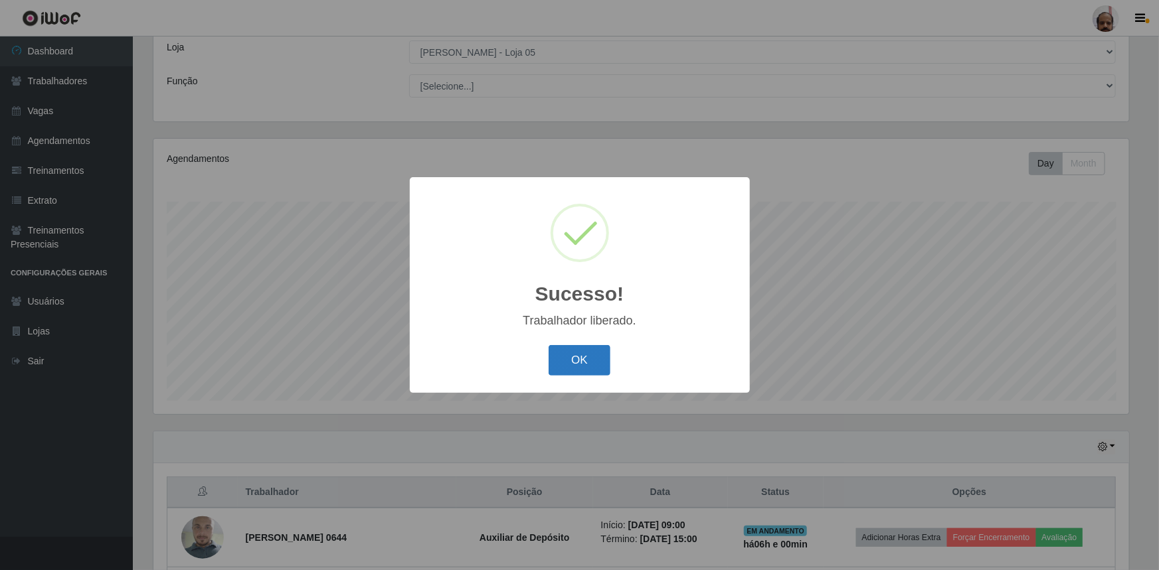
click at [601, 351] on button "OK" at bounding box center [579, 360] width 62 height 31
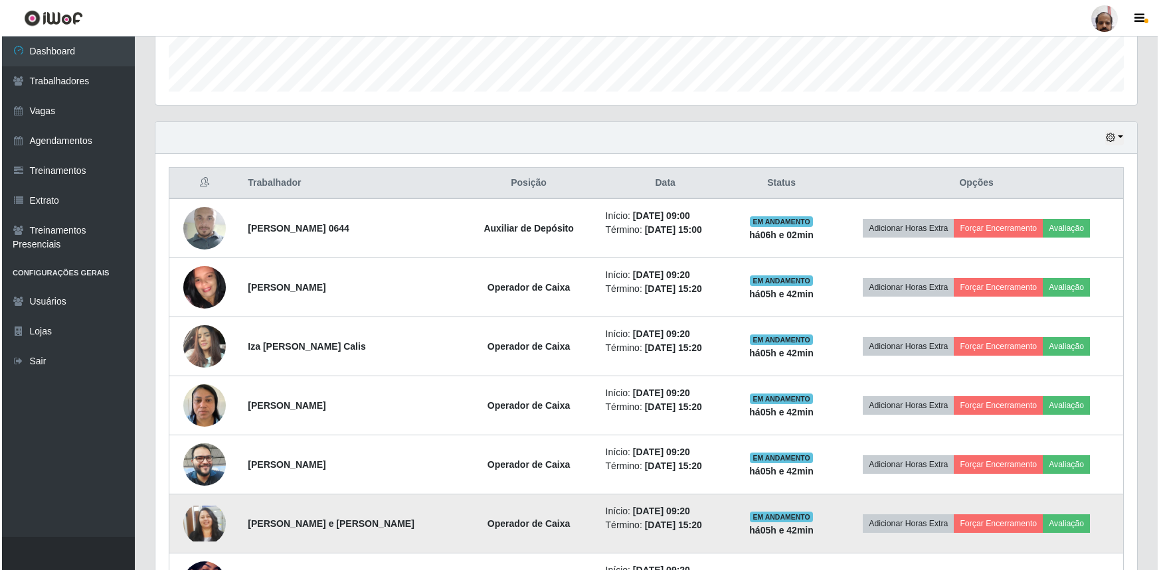
scroll to position [376, 0]
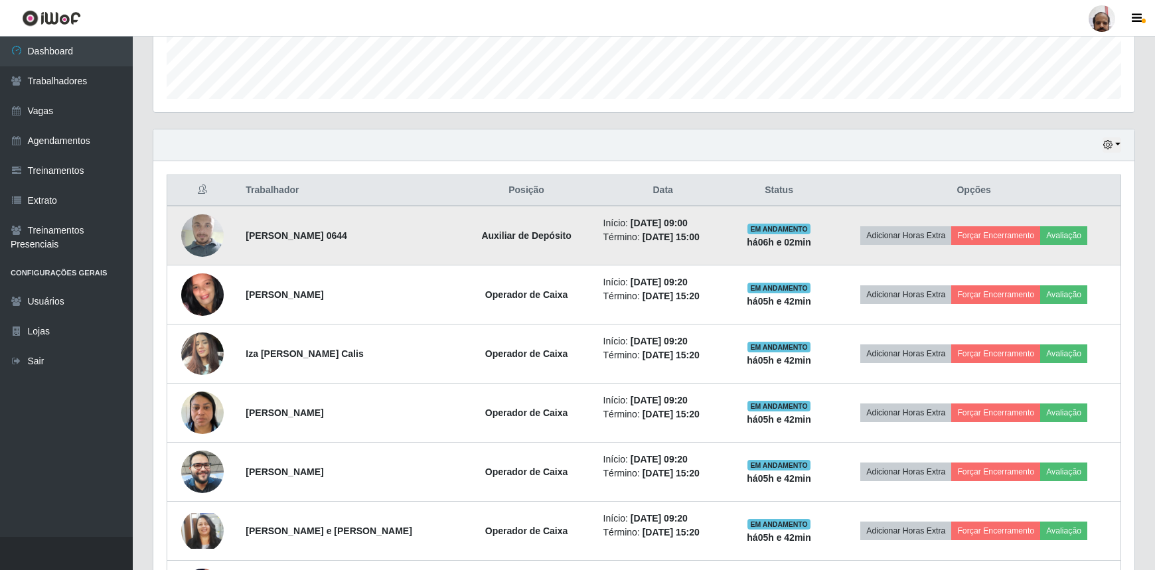
click at [208, 233] on img at bounding box center [202, 236] width 42 height 76
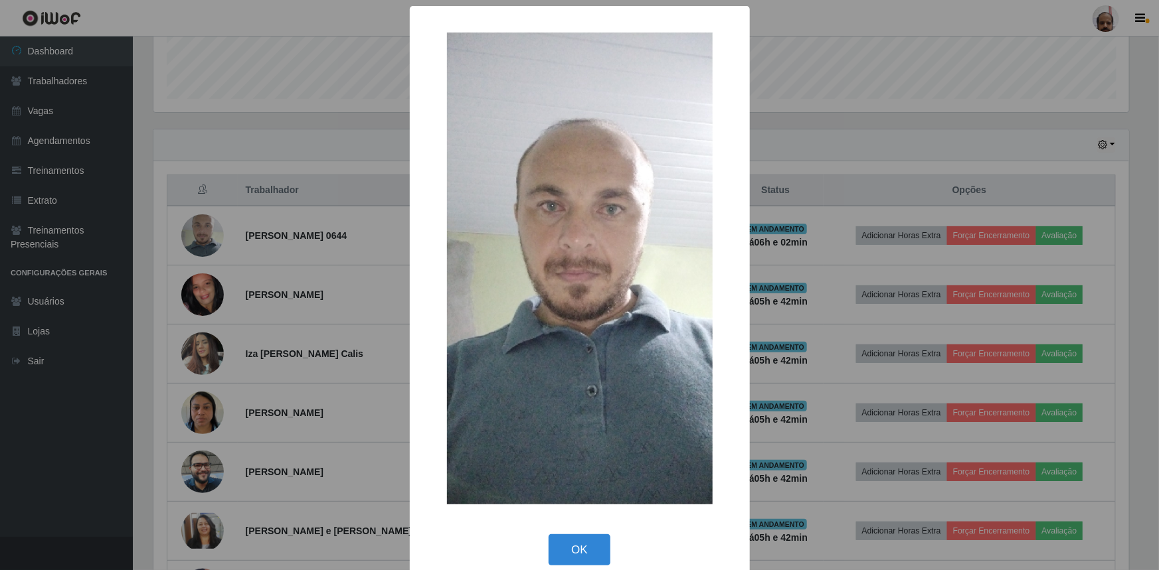
click at [789, 135] on div "× OK Cancel" at bounding box center [579, 285] width 1159 height 570
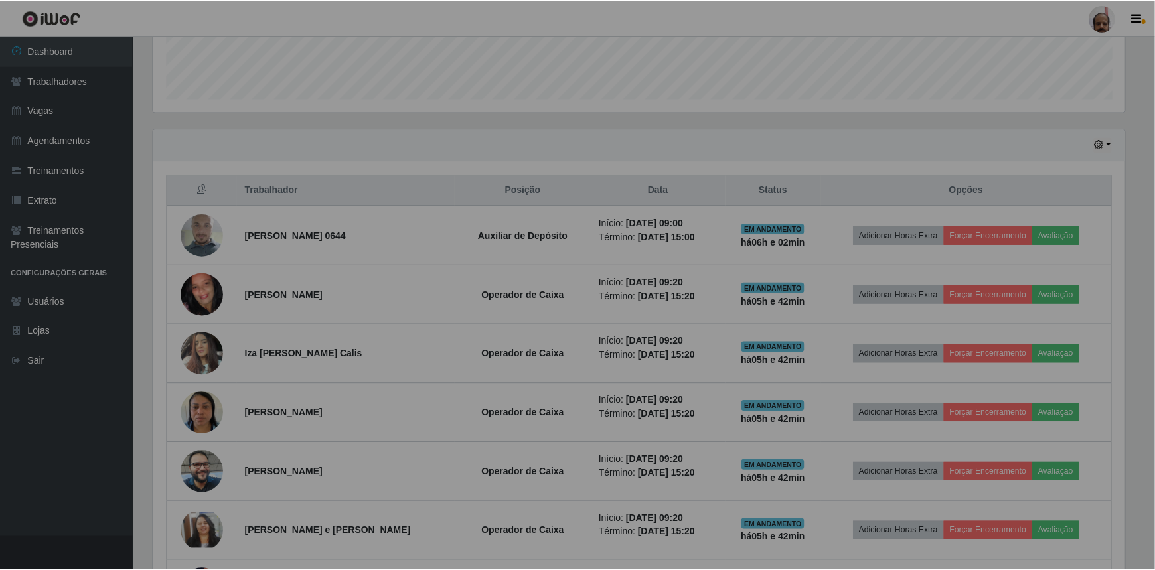
scroll to position [276, 981]
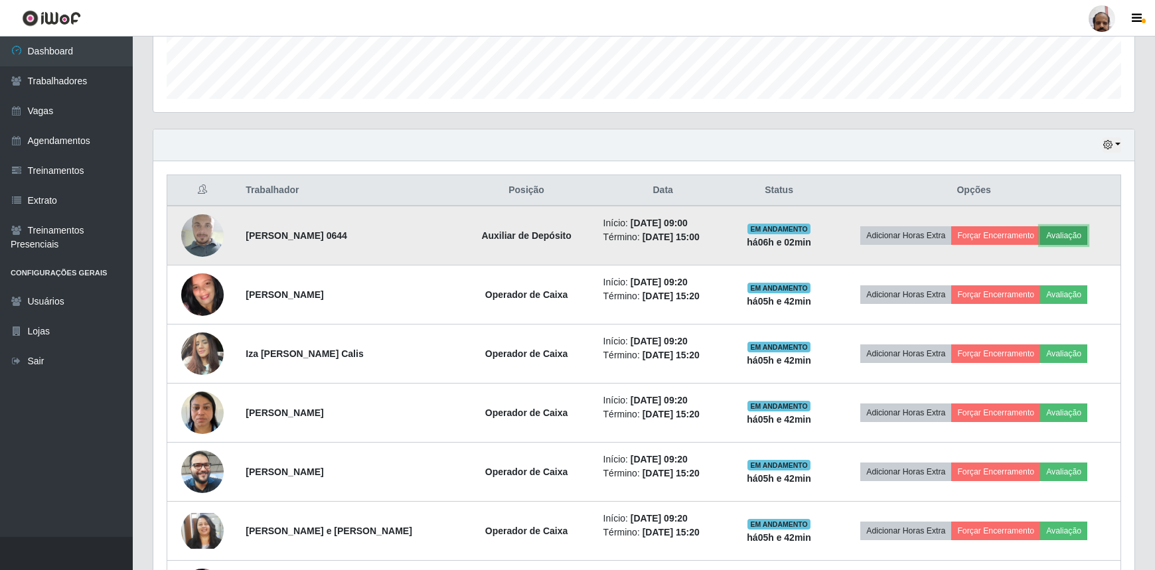
click at [1079, 238] on button "Avaliação" at bounding box center [1063, 235] width 47 height 19
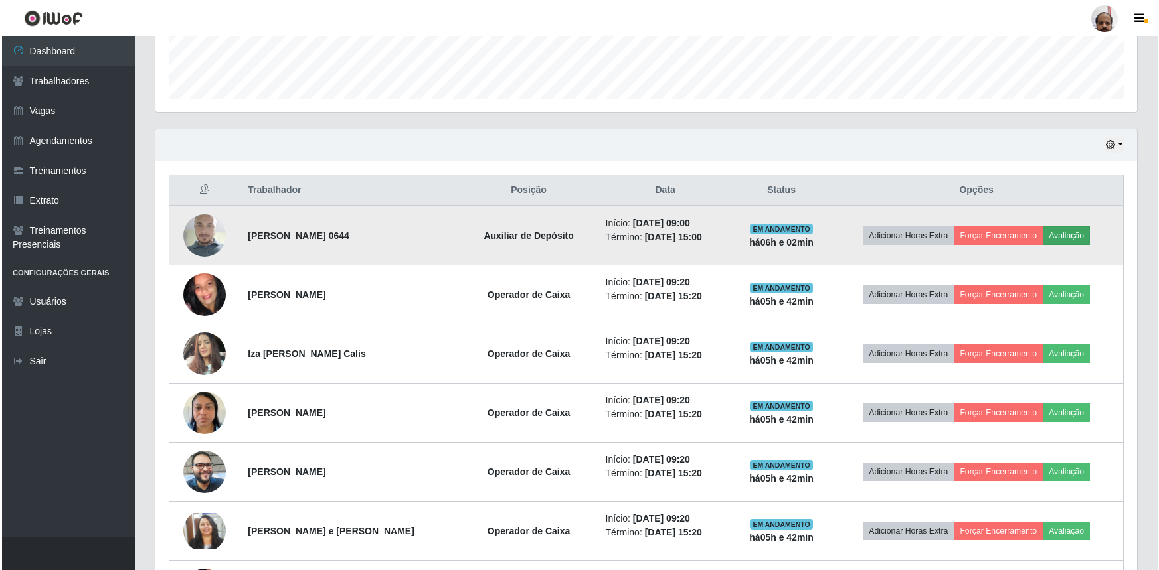
scroll to position [276, 975]
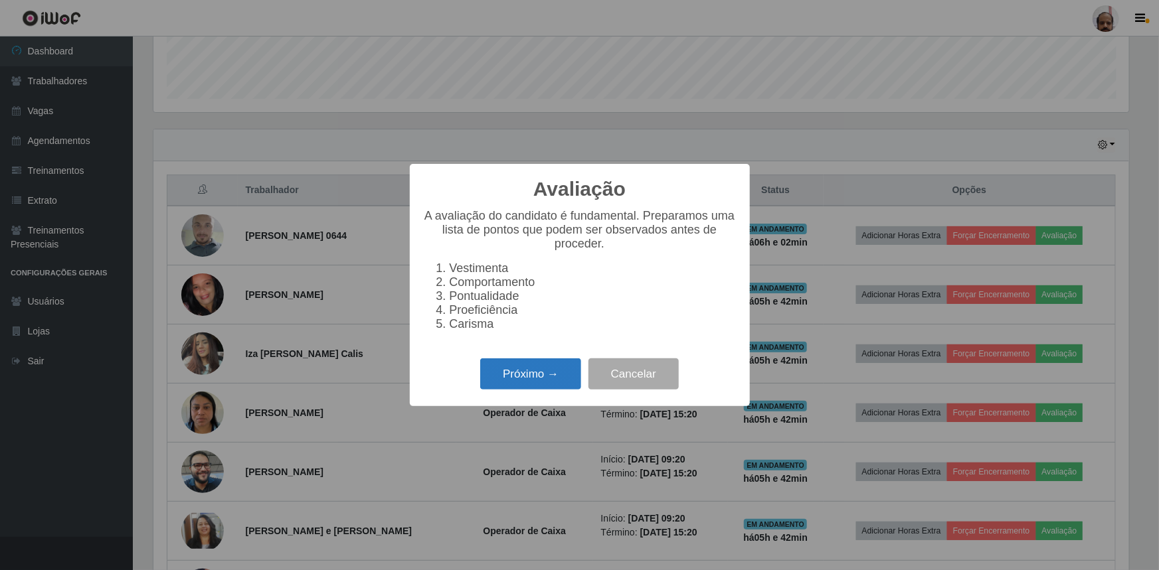
click at [548, 379] on button "Próximo →" at bounding box center [530, 374] width 101 height 31
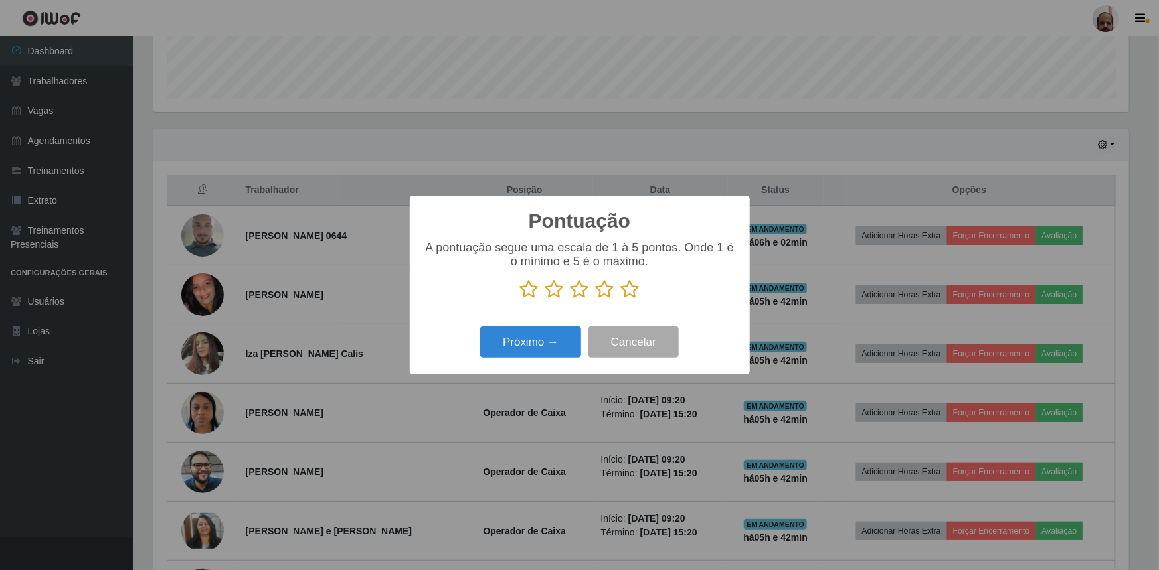
click at [584, 285] on icon at bounding box center [579, 290] width 19 height 20
click at [570, 299] on input "radio" at bounding box center [570, 299] width 0 height 0
click at [545, 349] on button "Próximo →" at bounding box center [530, 342] width 101 height 31
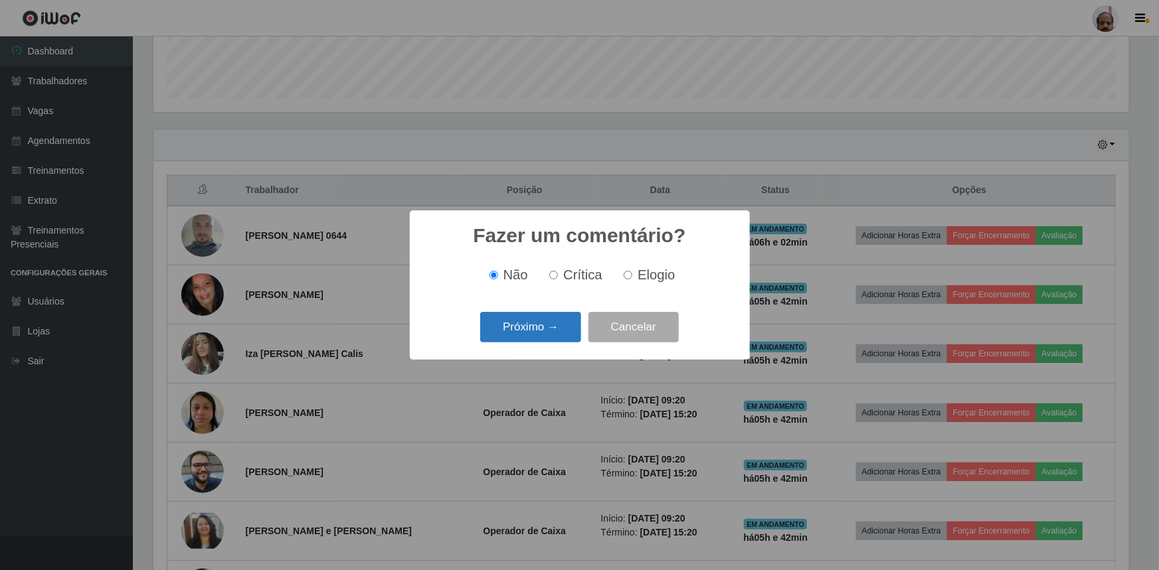
click at [539, 331] on button "Próximo →" at bounding box center [530, 327] width 101 height 31
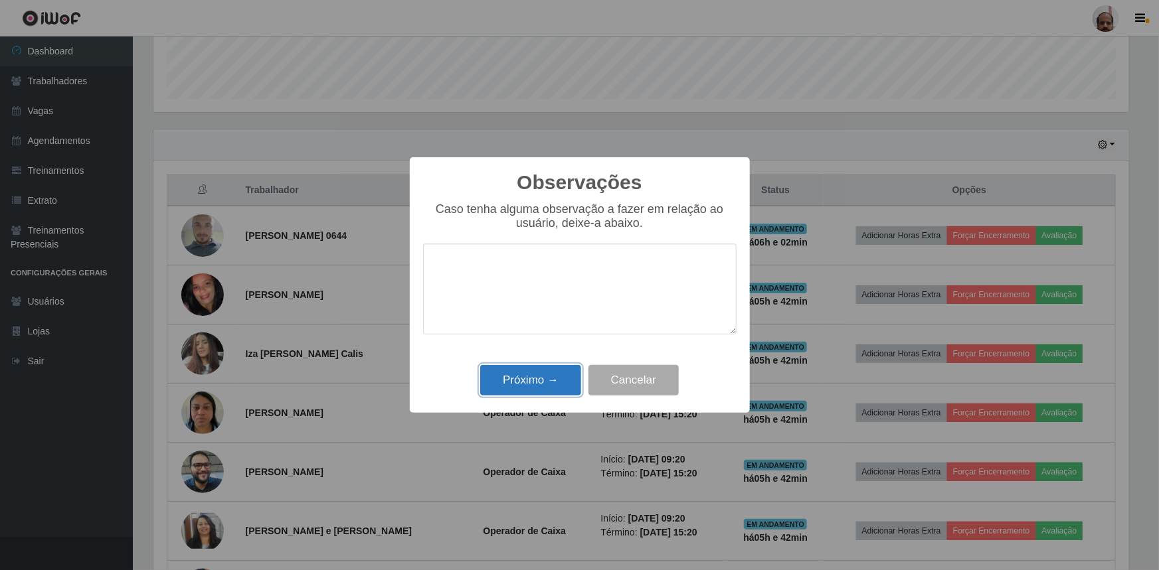
click at [529, 380] on button "Próximo →" at bounding box center [530, 380] width 101 height 31
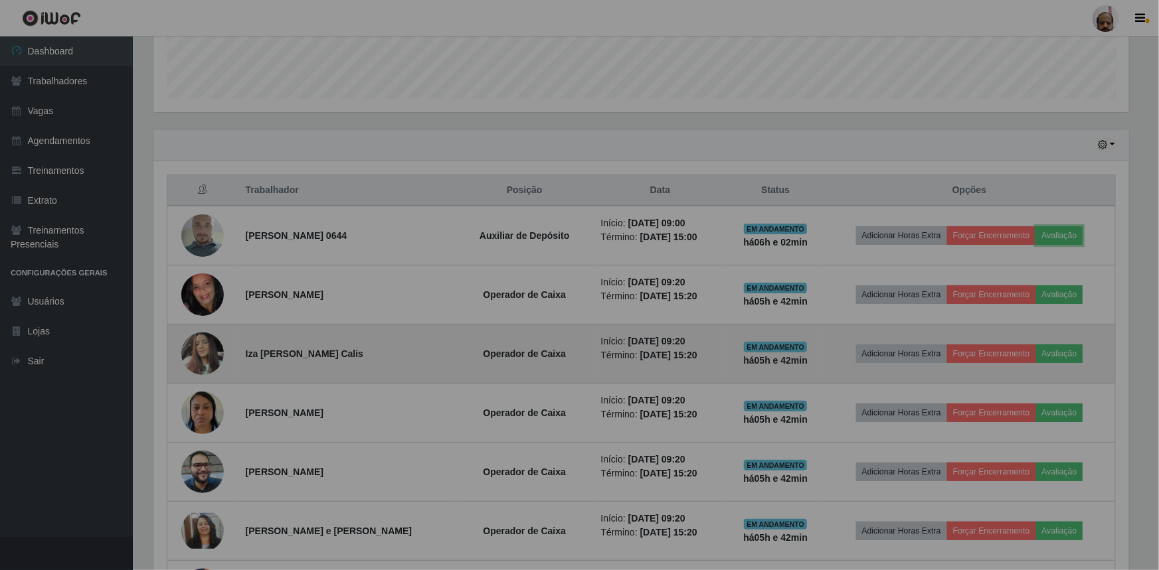
scroll to position [276, 981]
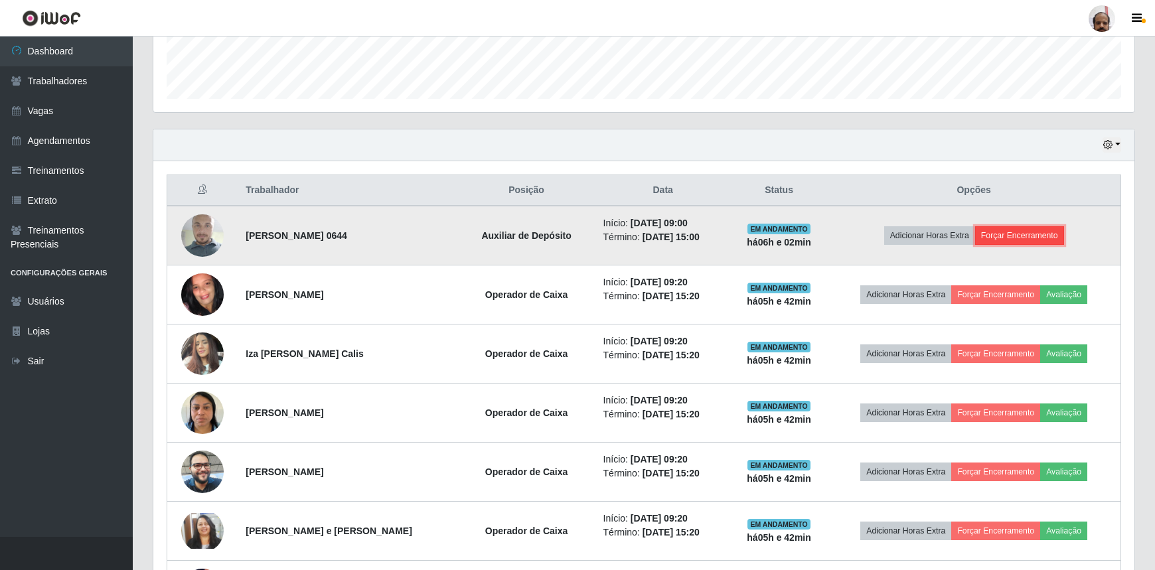
click at [1014, 236] on button "Forçar Encerramento" at bounding box center [1019, 235] width 89 height 19
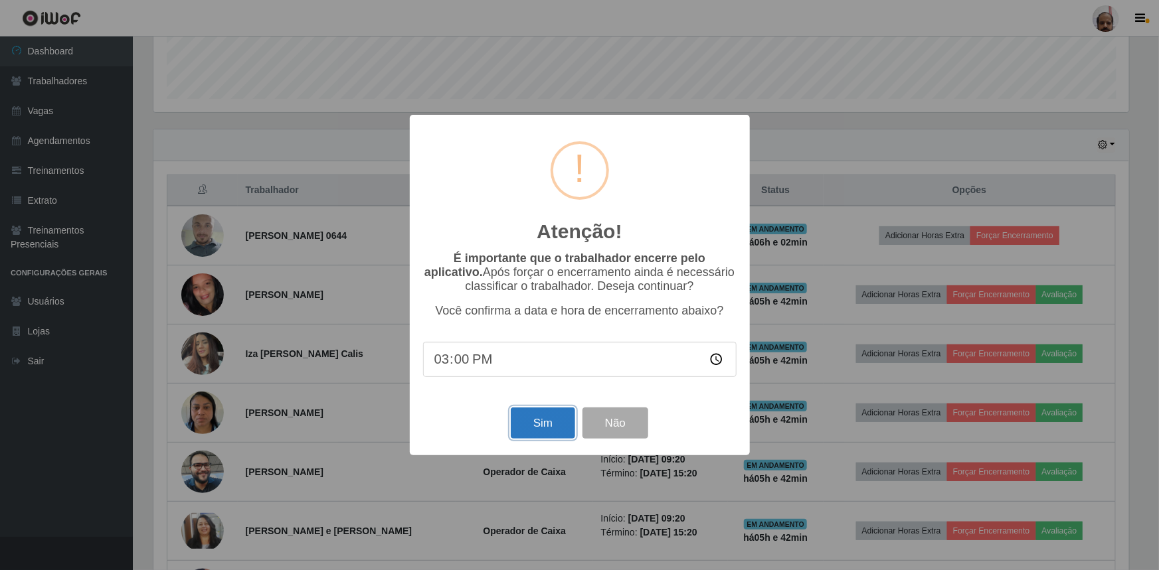
click at [542, 430] on button "Sim" at bounding box center [543, 423] width 64 height 31
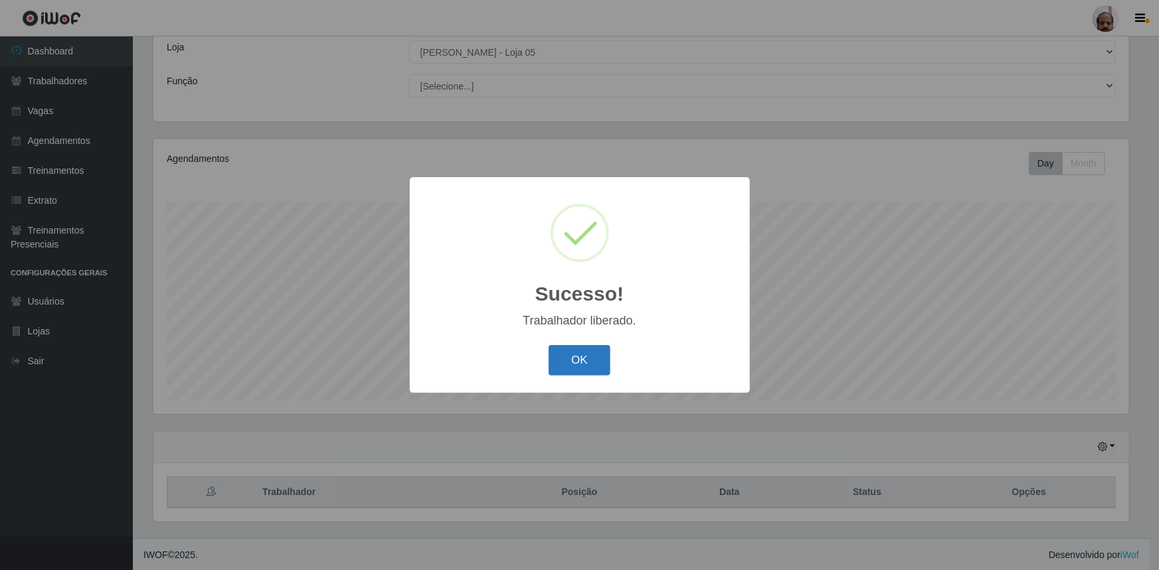
click at [594, 358] on button "OK" at bounding box center [579, 360] width 62 height 31
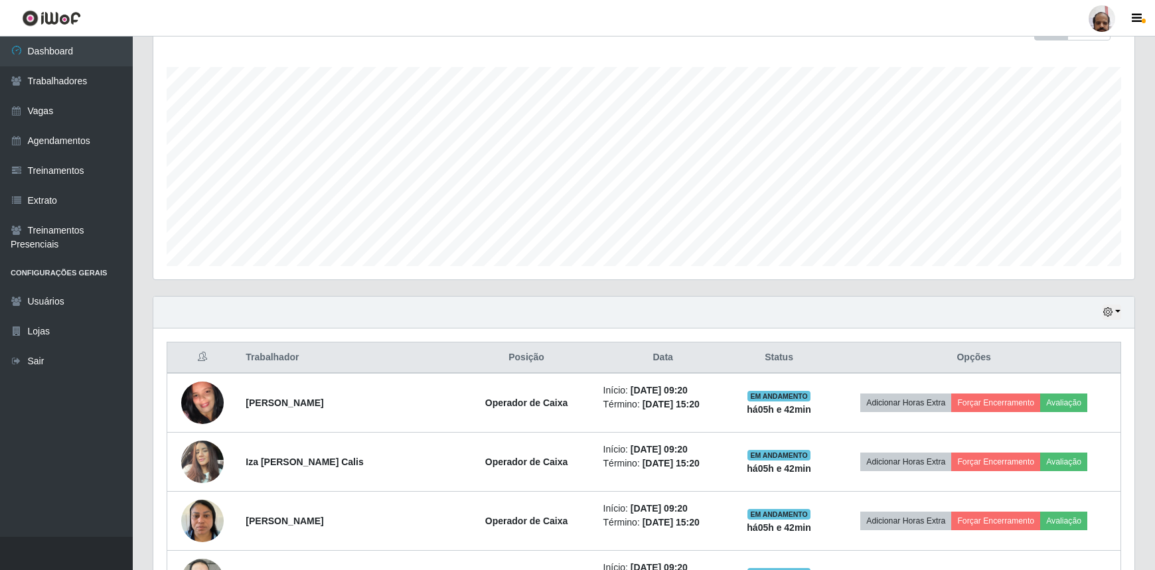
scroll to position [255, 0]
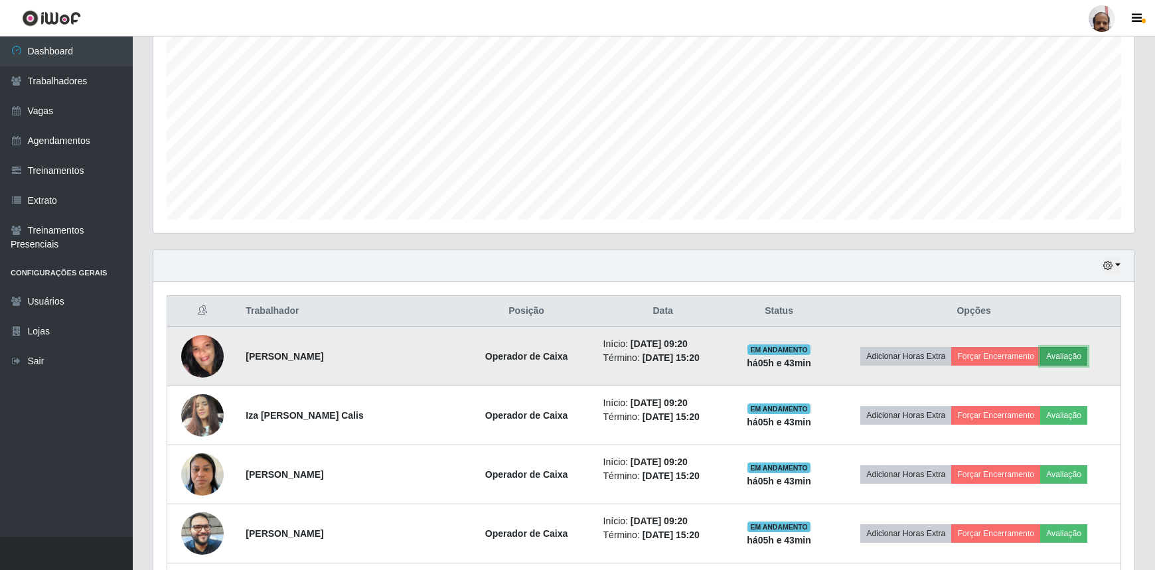
click at [1073, 357] on button "Avaliação" at bounding box center [1063, 356] width 47 height 19
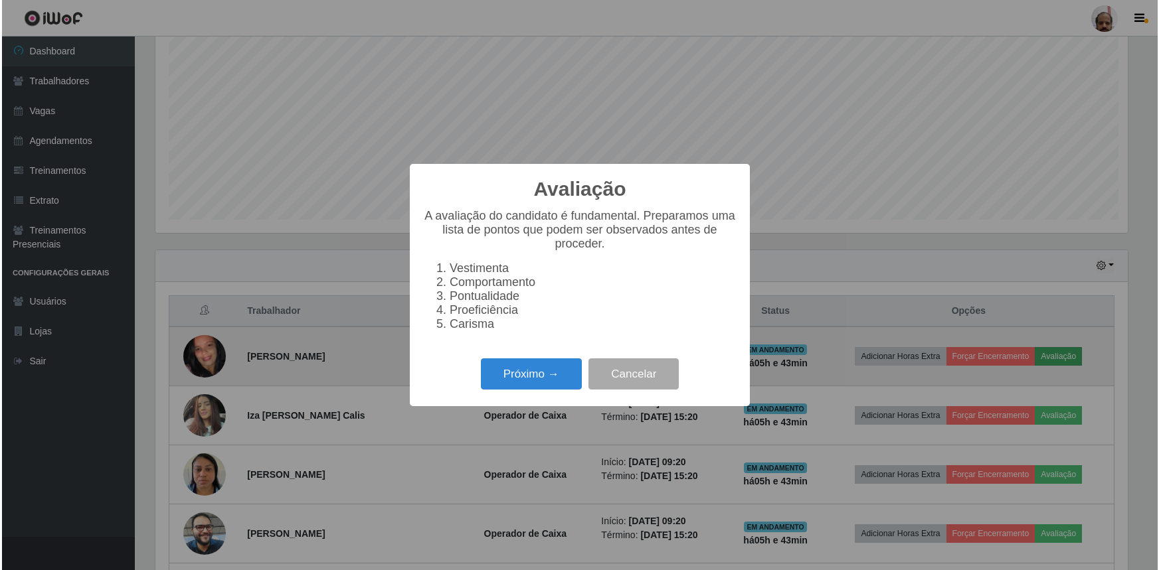
scroll to position [276, 975]
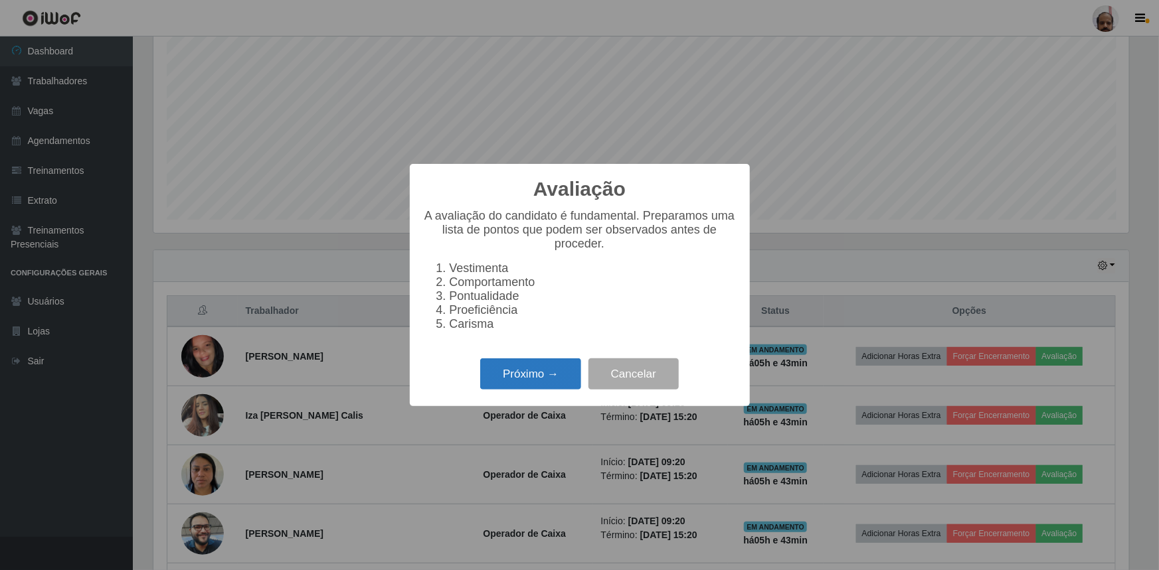
click at [522, 385] on button "Próximo →" at bounding box center [530, 374] width 101 height 31
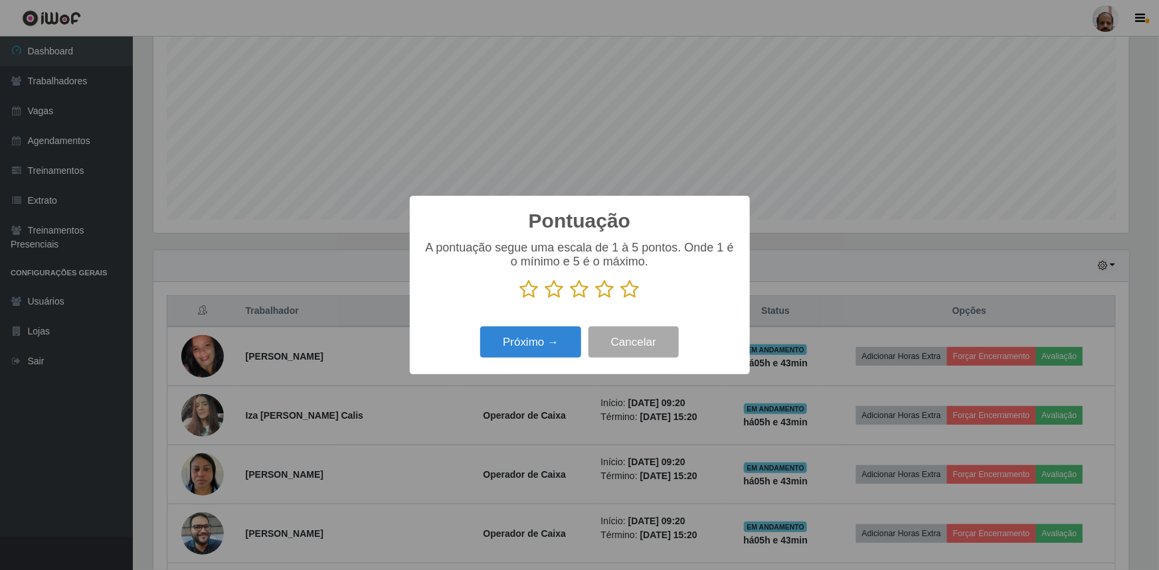
scroll to position [663631, 662930]
click at [605, 293] on icon at bounding box center [605, 290] width 19 height 20
click at [596, 299] on input "radio" at bounding box center [596, 299] width 0 height 0
click at [558, 345] on button "Próximo →" at bounding box center [530, 342] width 101 height 31
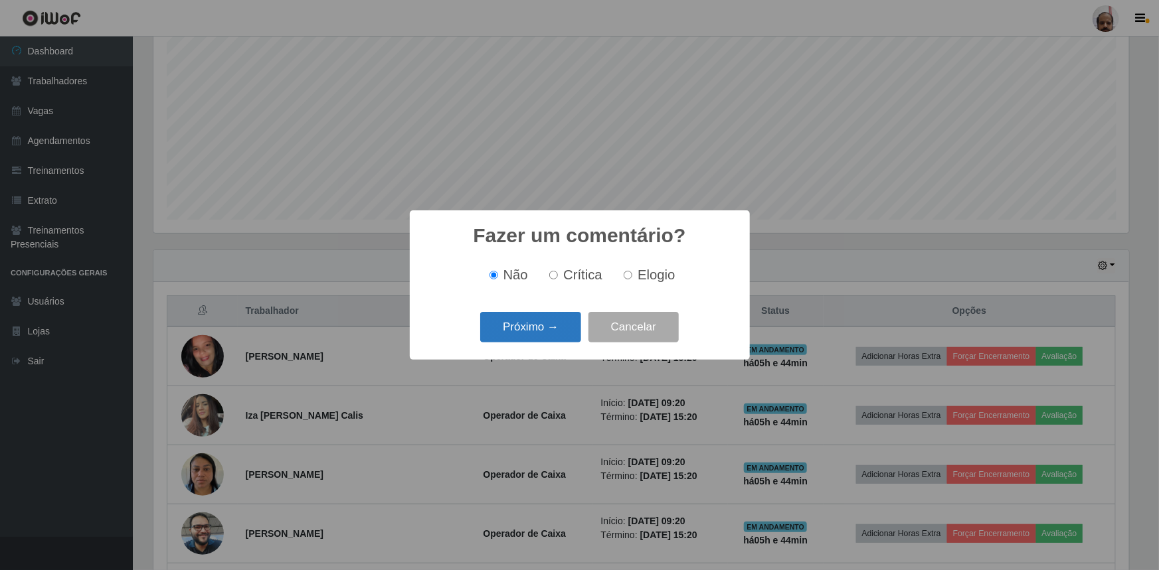
click at [533, 335] on button "Próximo →" at bounding box center [530, 327] width 101 height 31
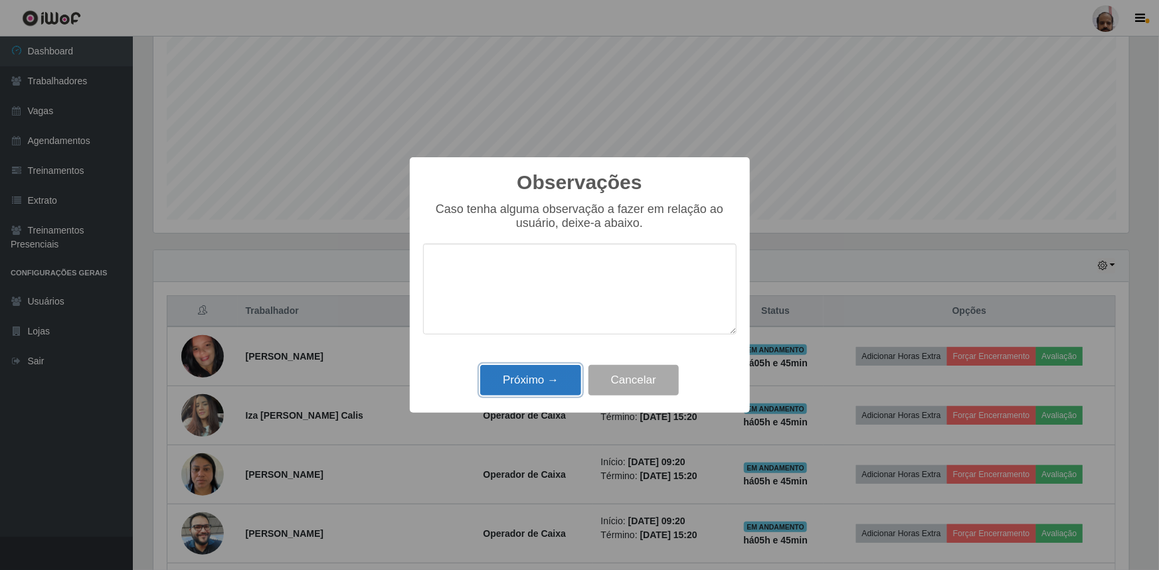
click at [532, 379] on button "Próximo →" at bounding box center [530, 380] width 101 height 31
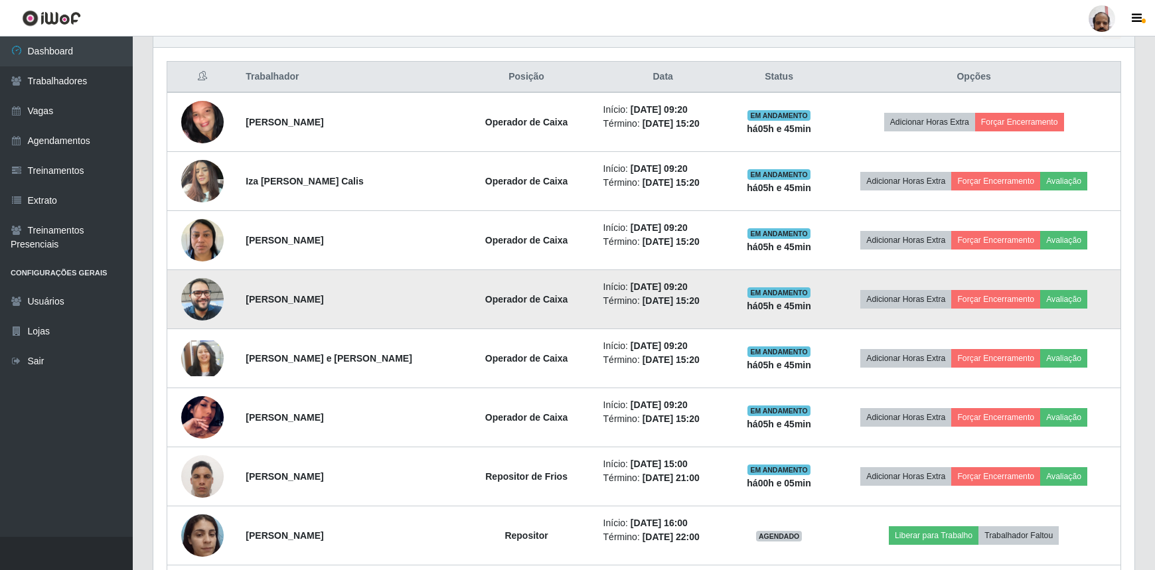
scroll to position [497, 0]
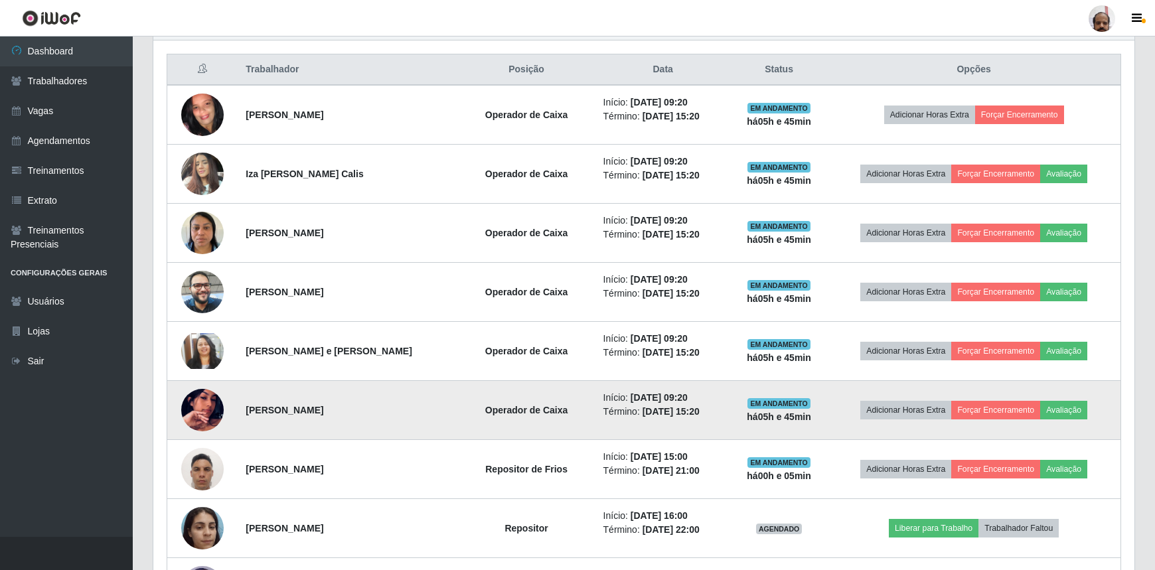
click at [193, 402] on img at bounding box center [202, 410] width 42 height 76
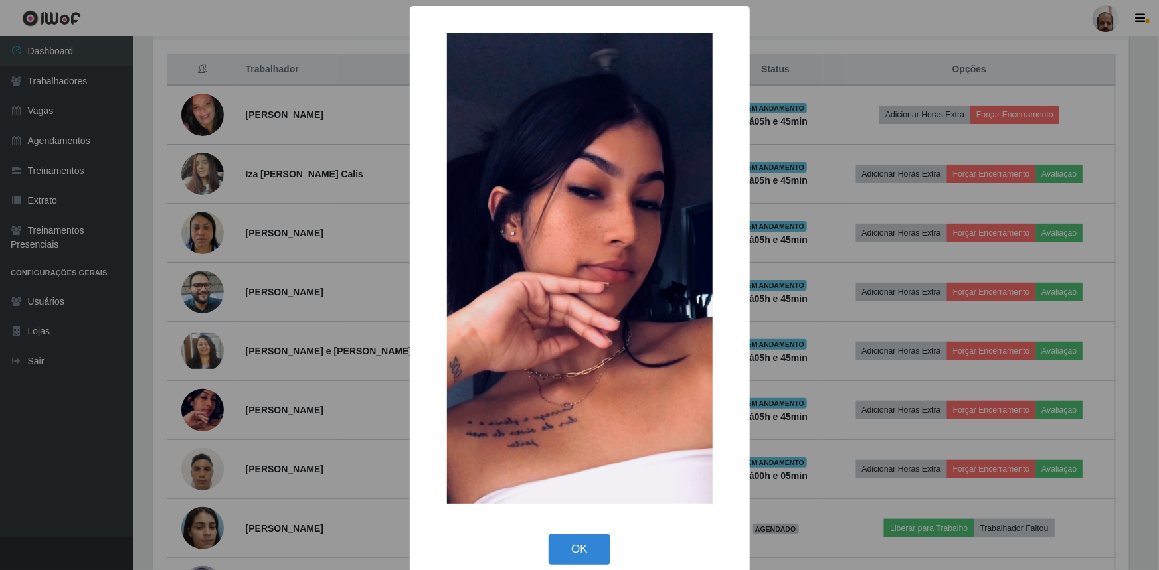
drag, startPoint x: 386, startPoint y: 314, endPoint x: 524, endPoint y: 407, distance: 167.0
click at [392, 314] on div "× OK Cancel" at bounding box center [579, 285] width 1159 height 570
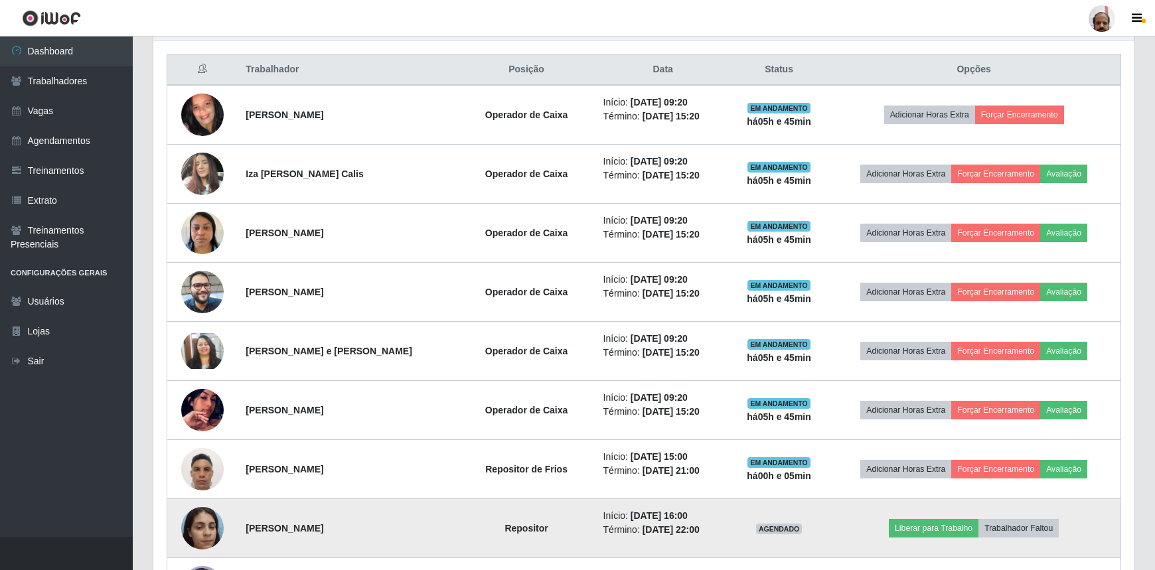
scroll to position [276, 981]
